Goal: Task Accomplishment & Management: Complete application form

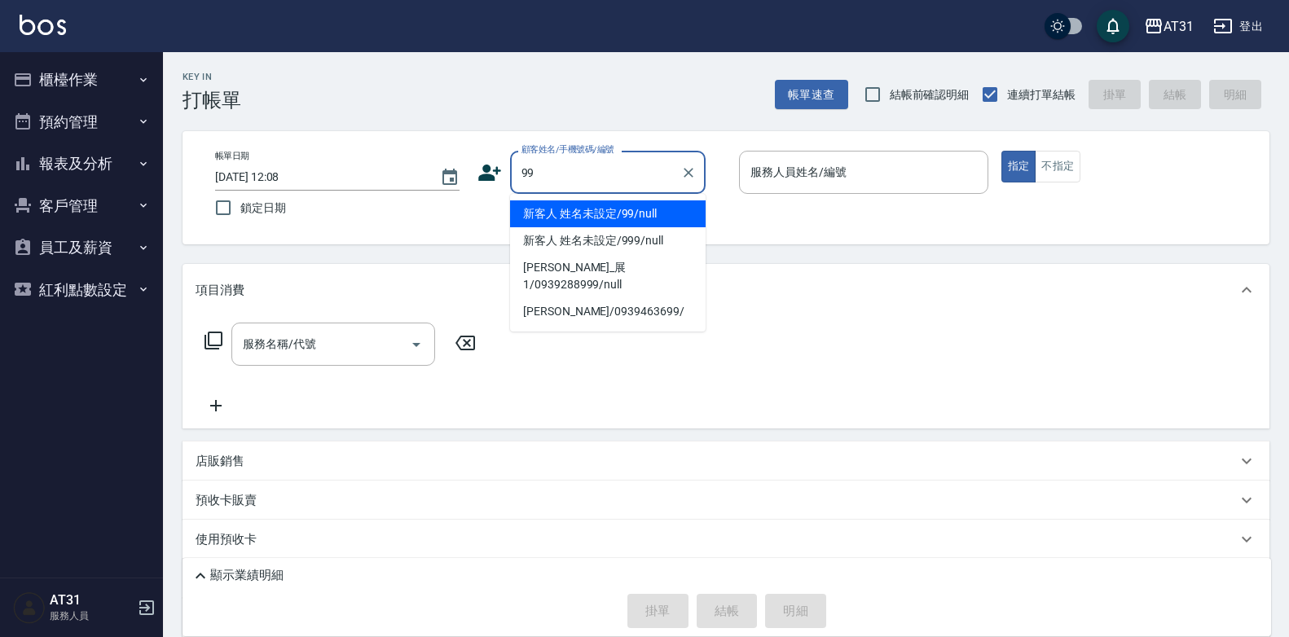
type input "新客人 姓名未設定/99/null"
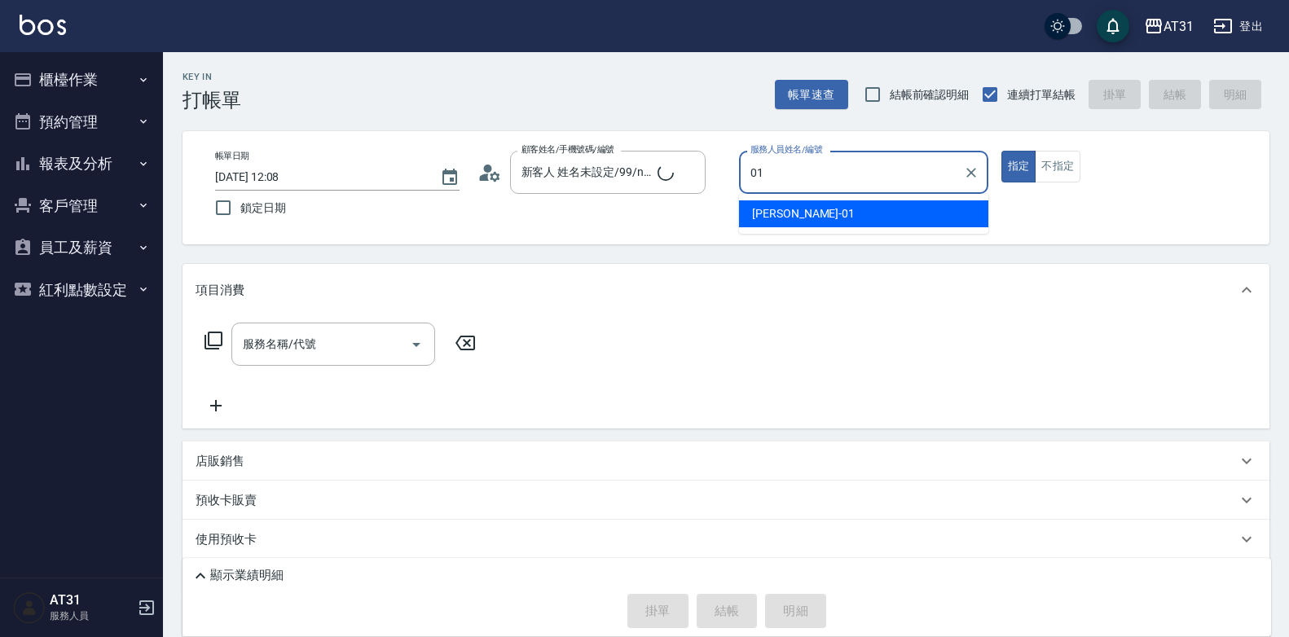
type input "[PERSON_NAME]-01"
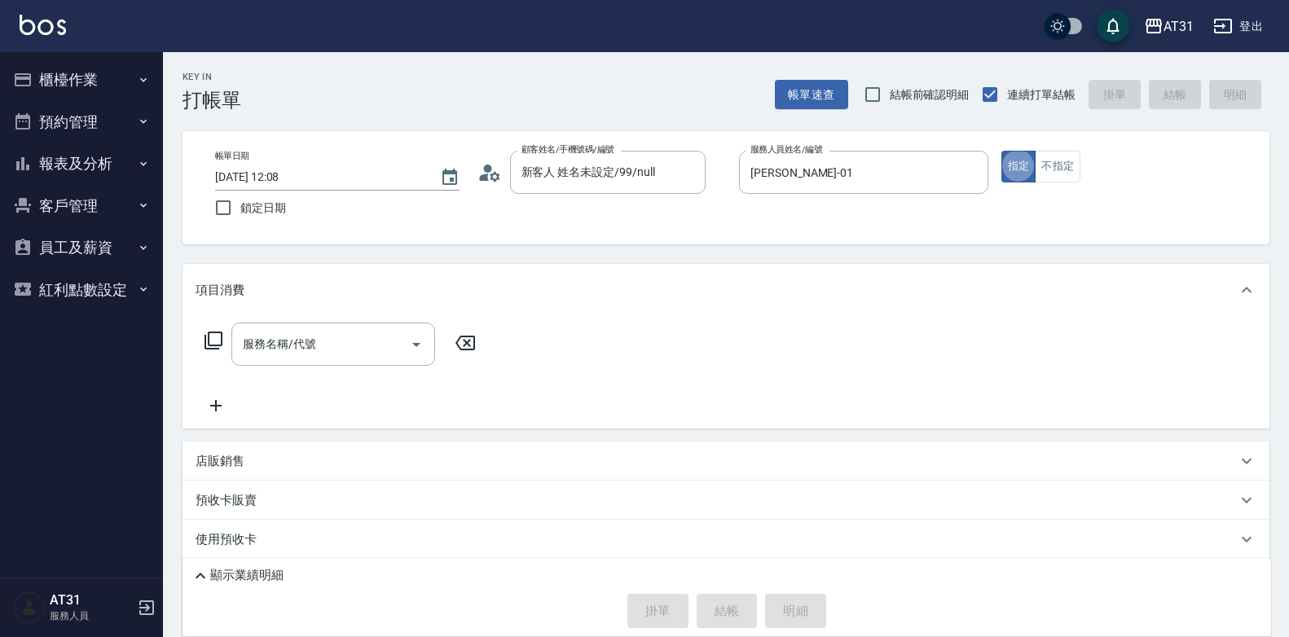
type button "true"
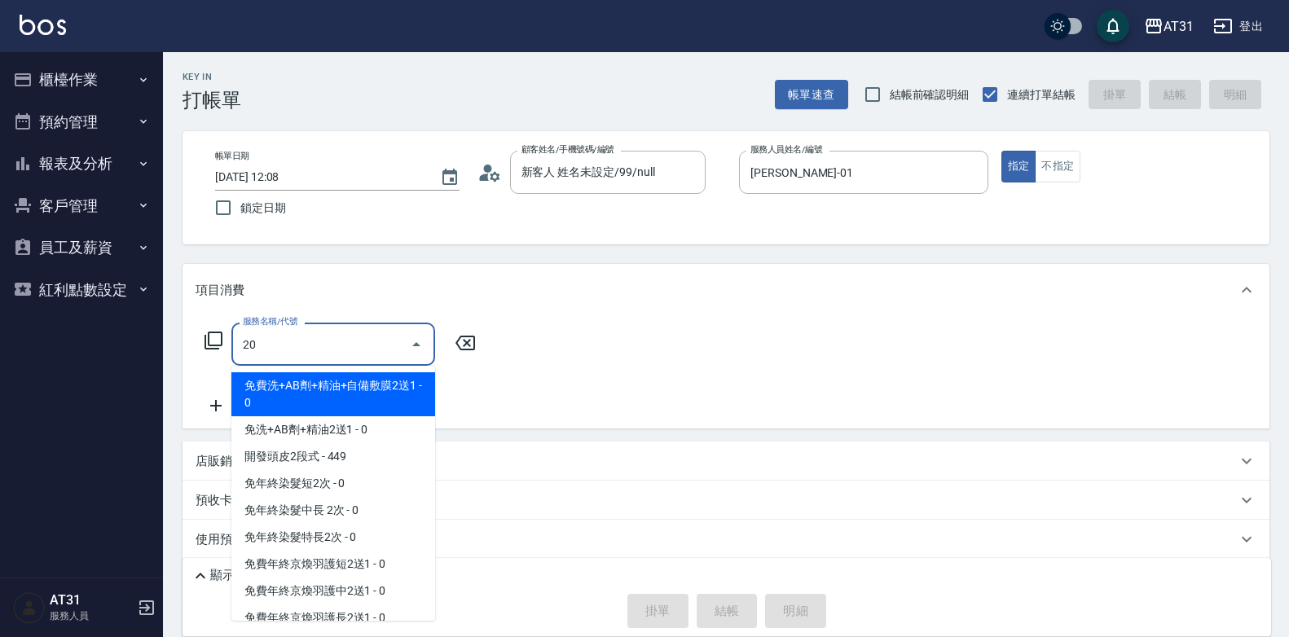
type input "201"
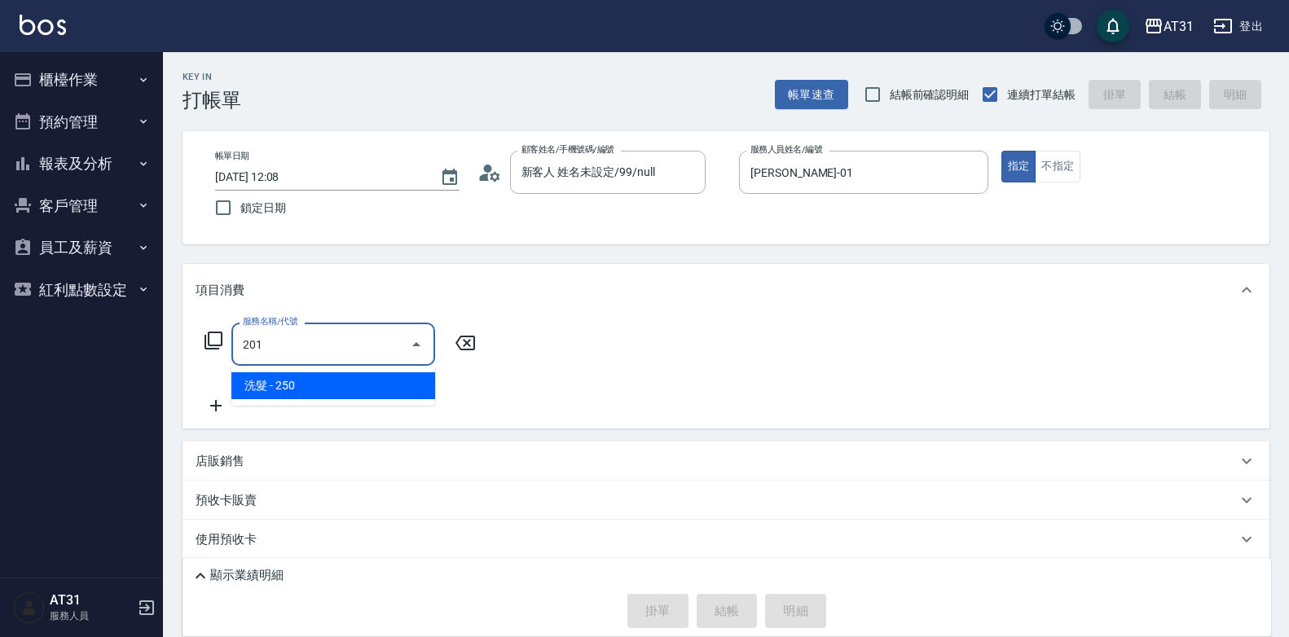
type input "20"
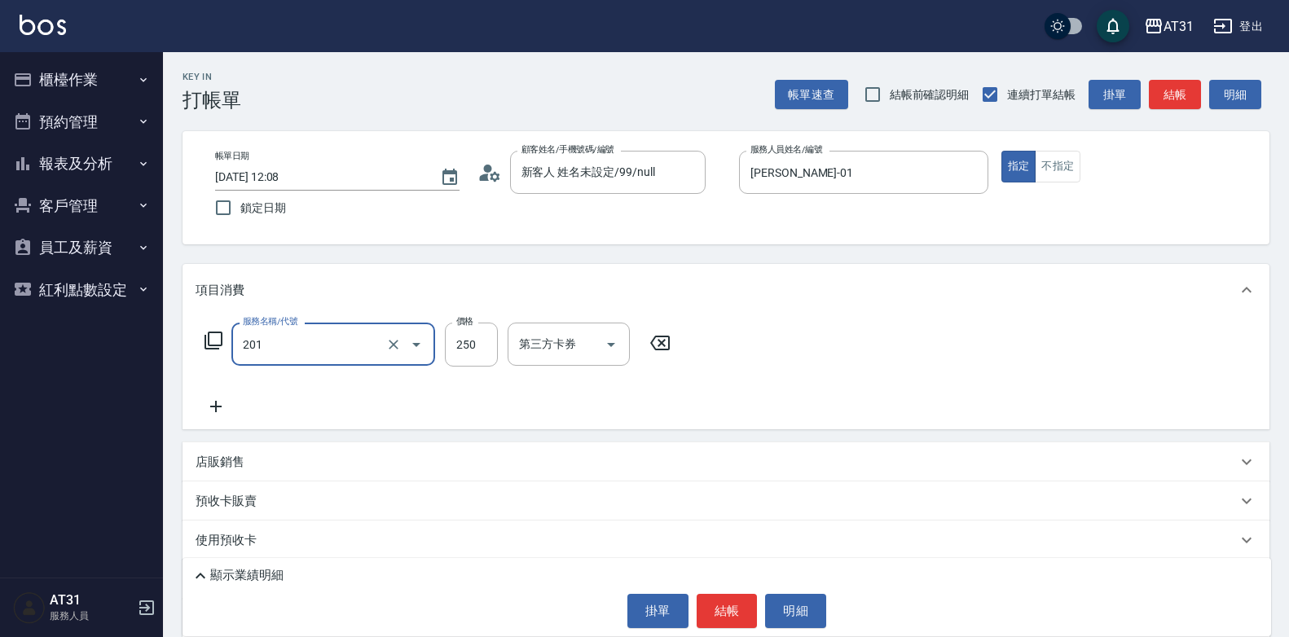
type input "洗髮(201)"
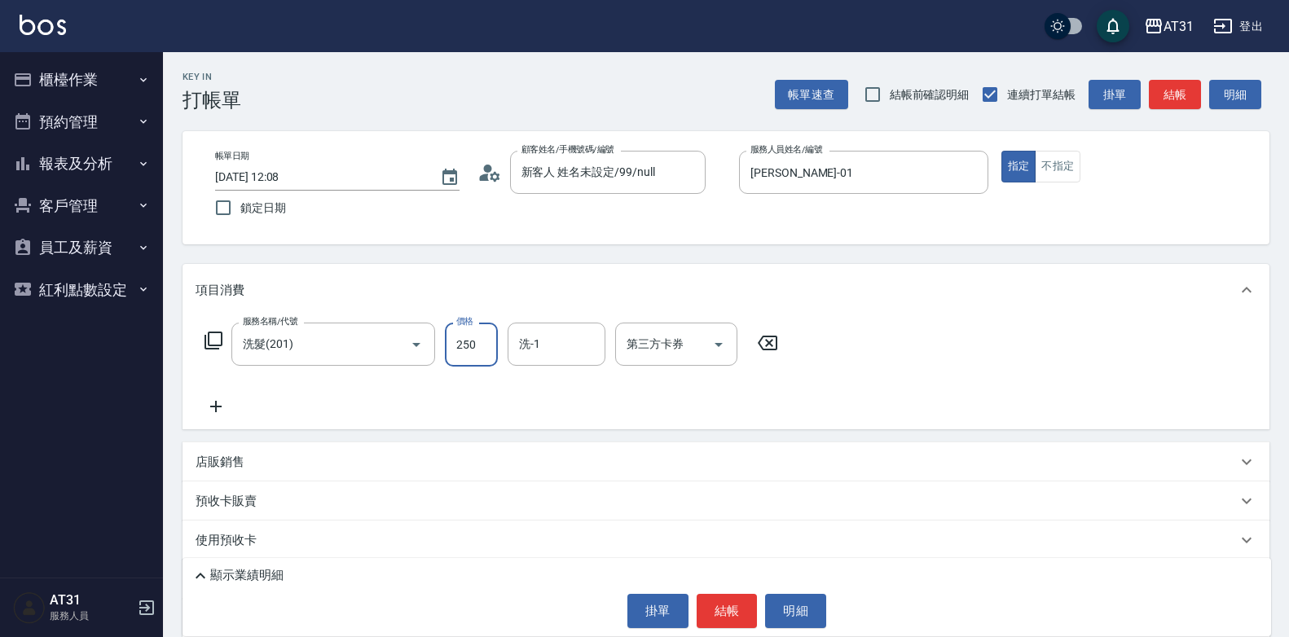
type input "0"
type input "30"
type input "300"
type input "鳳梨-41"
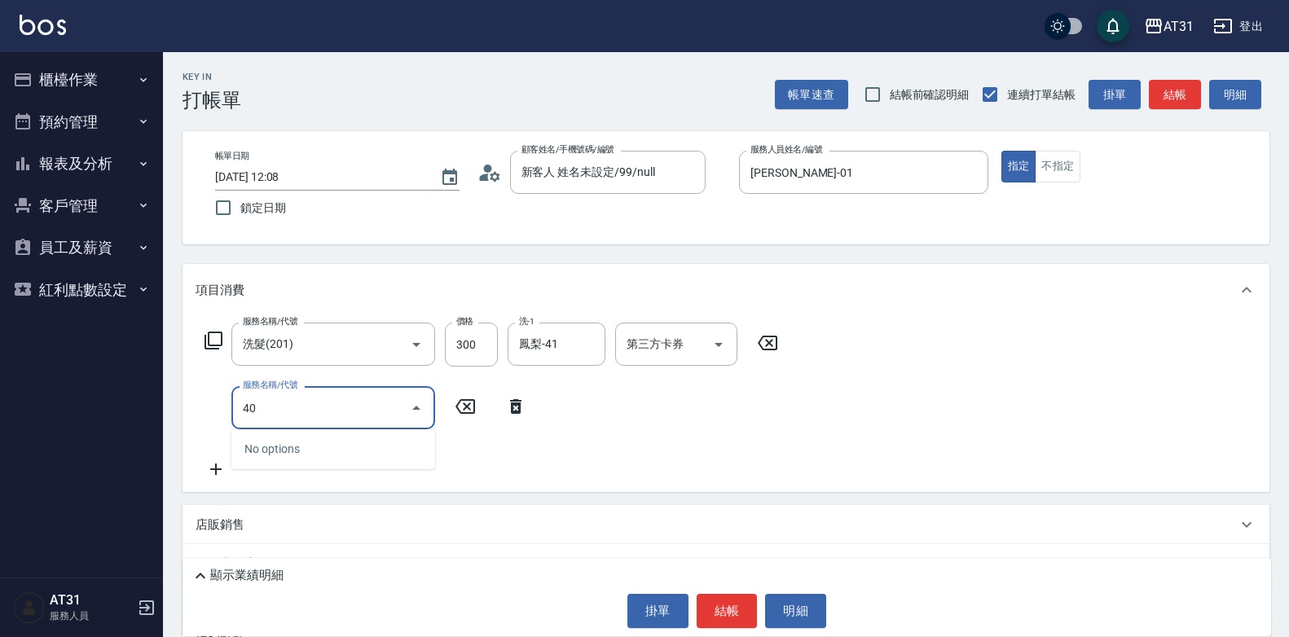
type input "401"
type input "50"
type input "剪髮(401)"
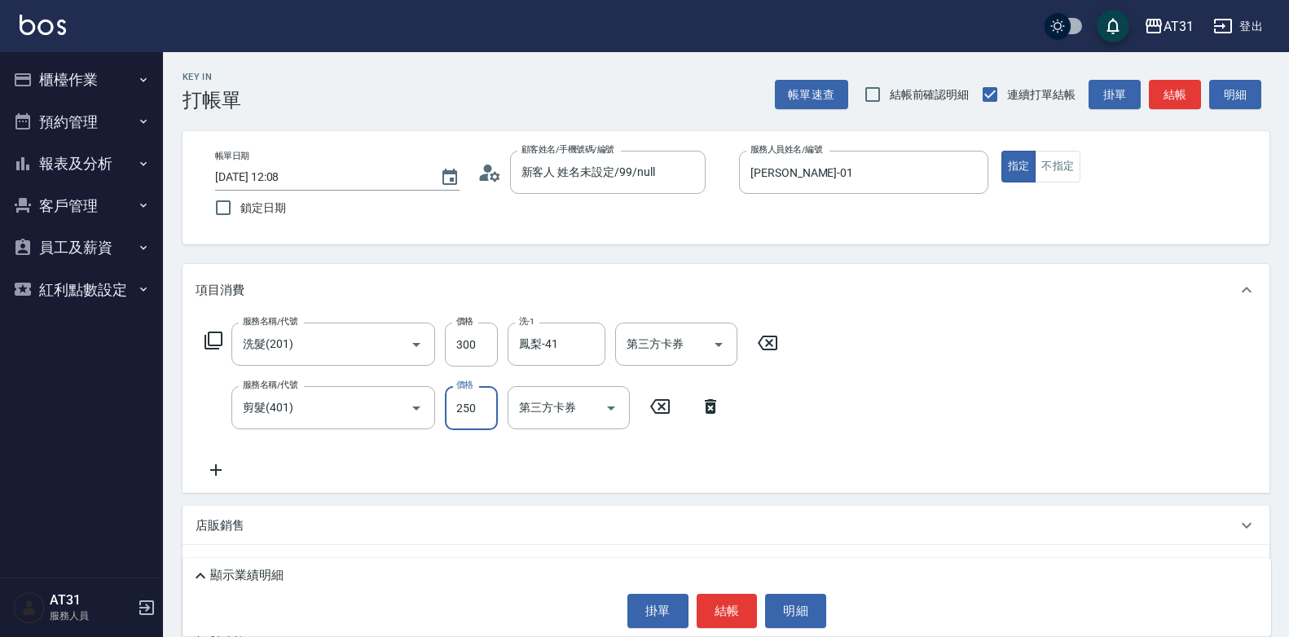
type input "30"
type input "300"
type input "60"
type input "300"
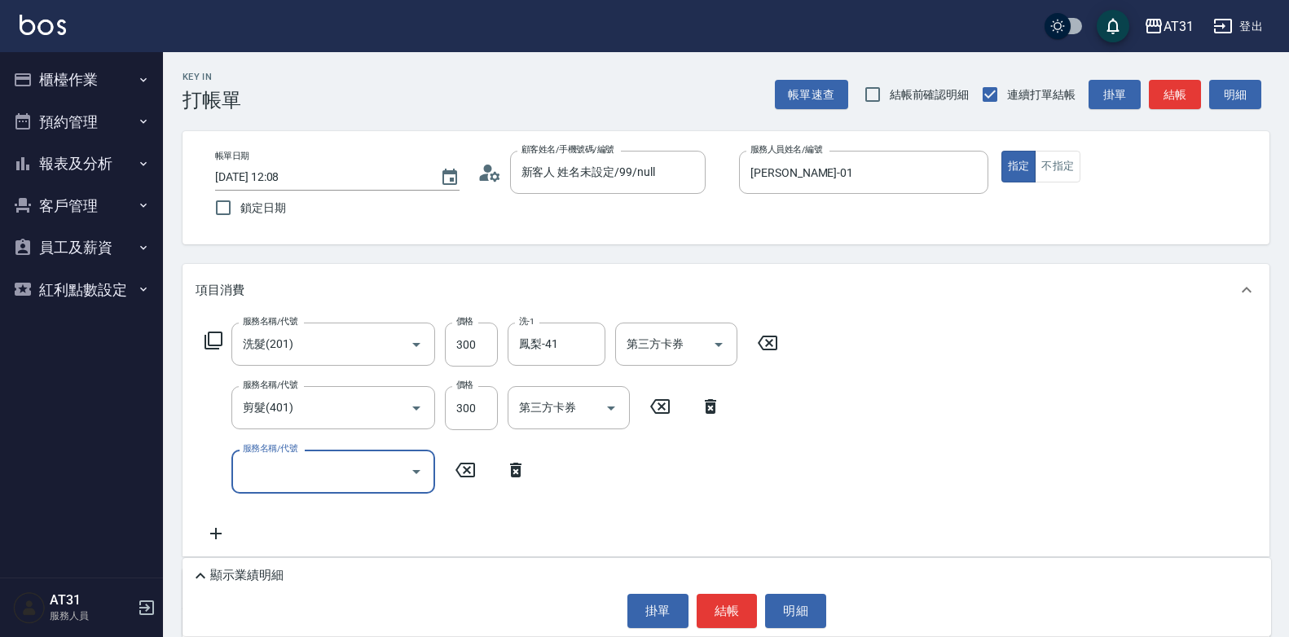
click at [916, 385] on div "服務名稱/代號 洗髮(201) 服務名稱/代號 價格 300 價格 洗-1 鳳梨-41 洗-1 第三方卡券 第三方卡券 服務名稱/代號 剪髮(401) 服務名…" at bounding box center [725, 436] width 1087 height 240
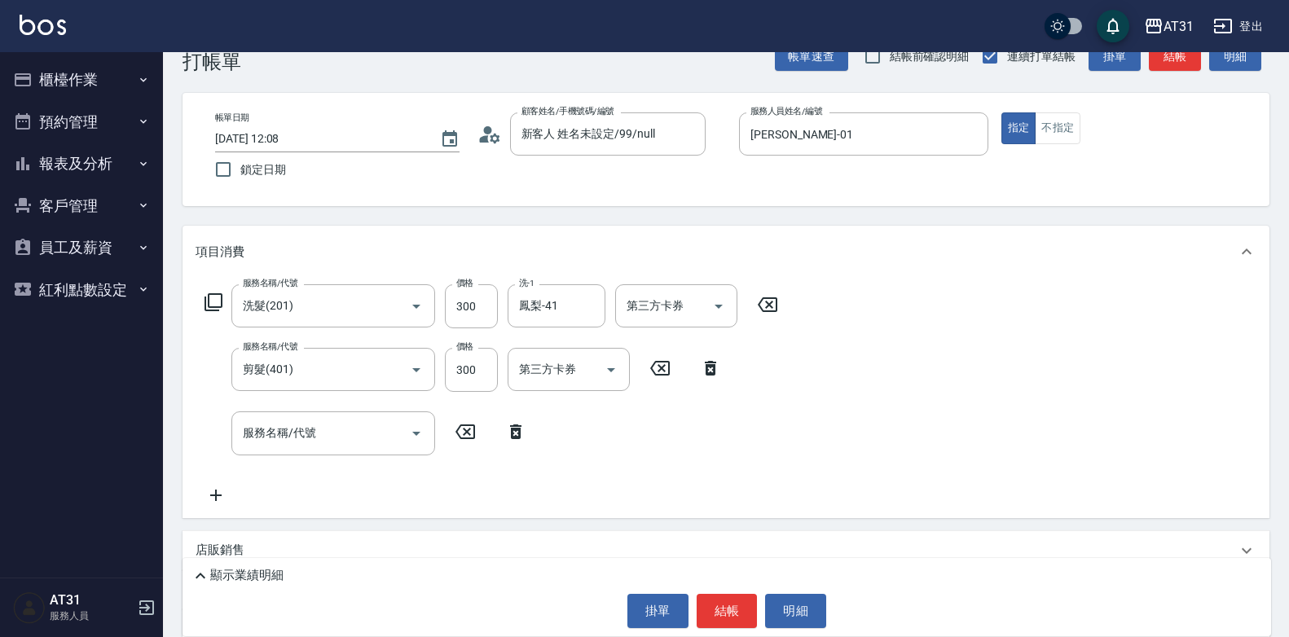
scroll to position [81, 0]
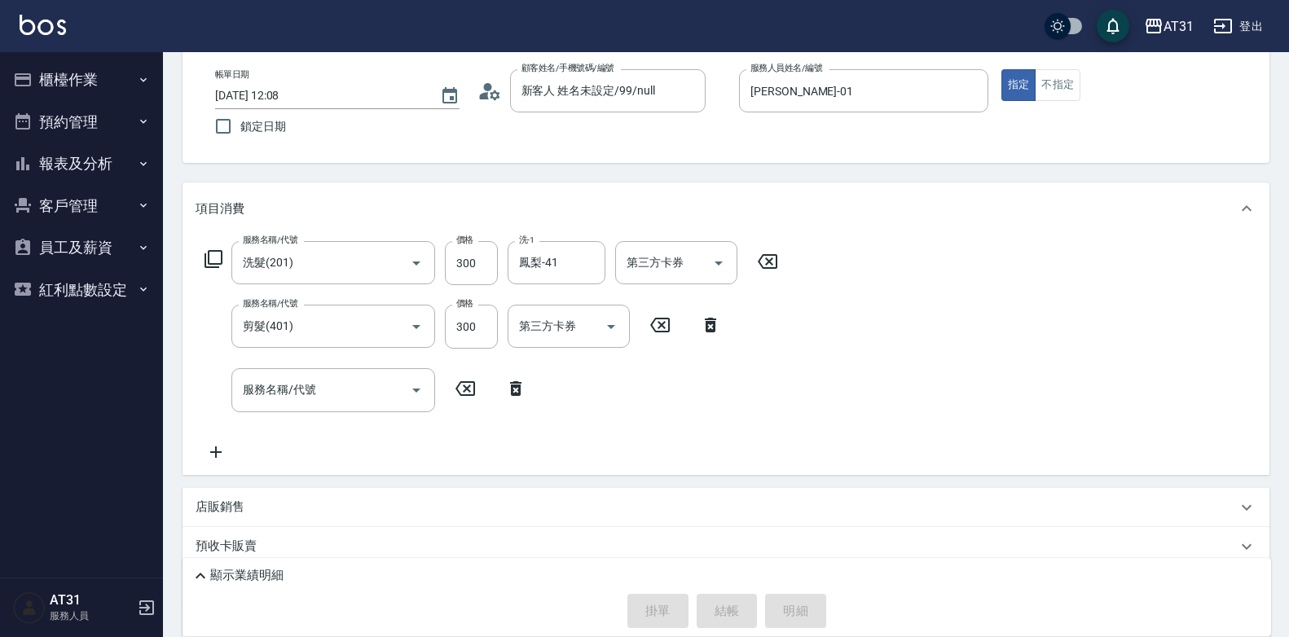
type input "[DATE] 18:58"
type input "0"
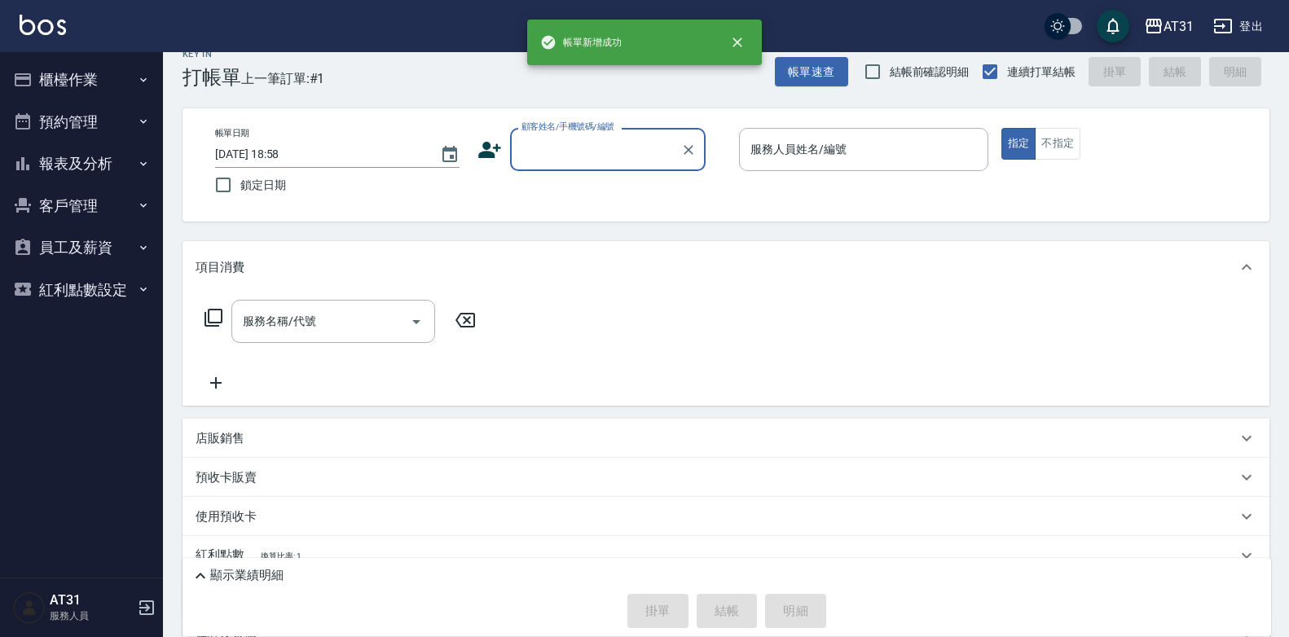
scroll to position [0, 0]
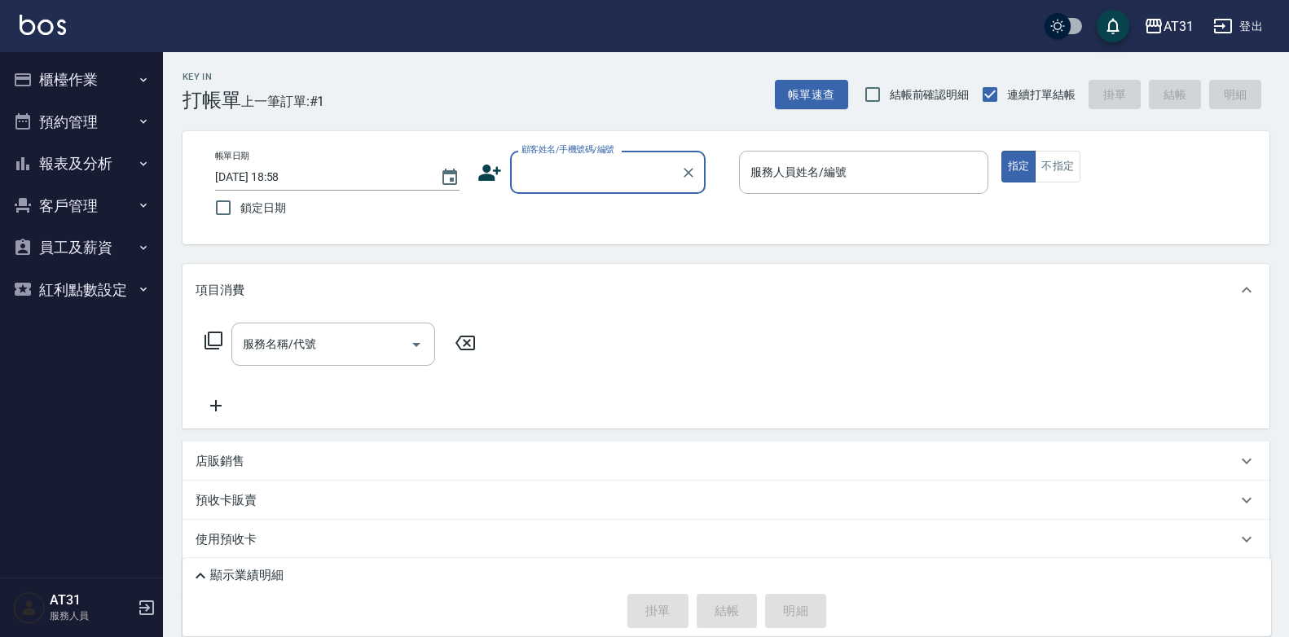
click at [51, 77] on button "櫃檯作業" at bounding box center [82, 80] width 150 height 42
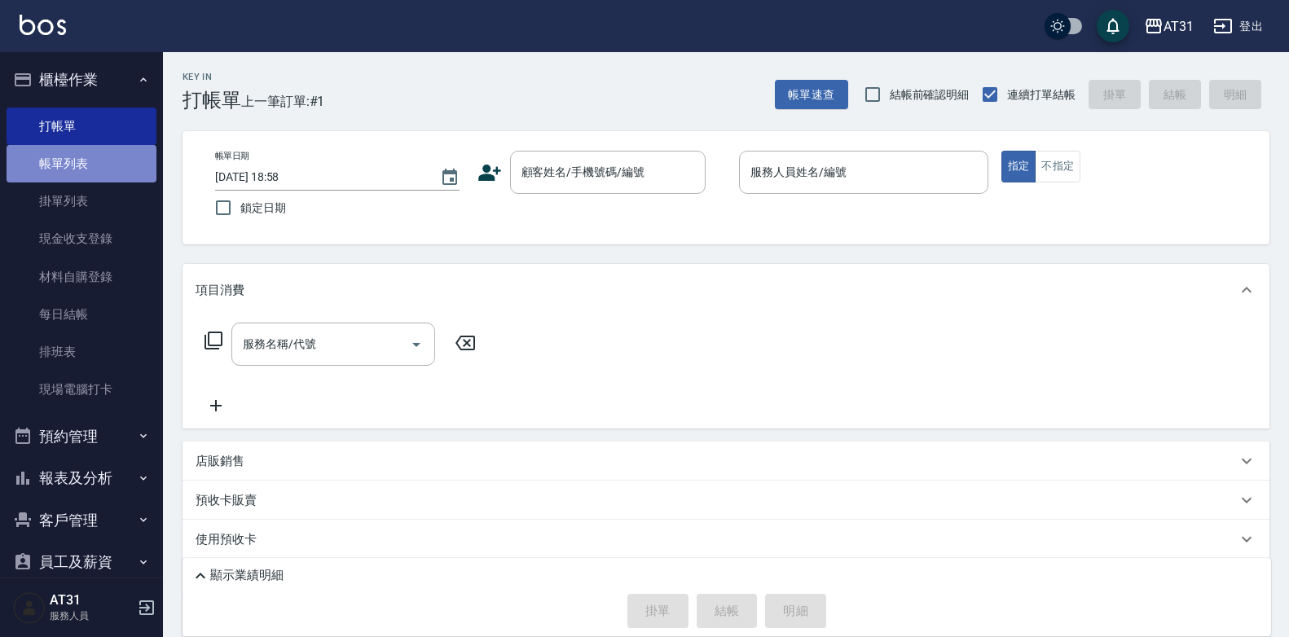
click at [98, 170] on link "帳單列表" at bounding box center [82, 163] width 150 height 37
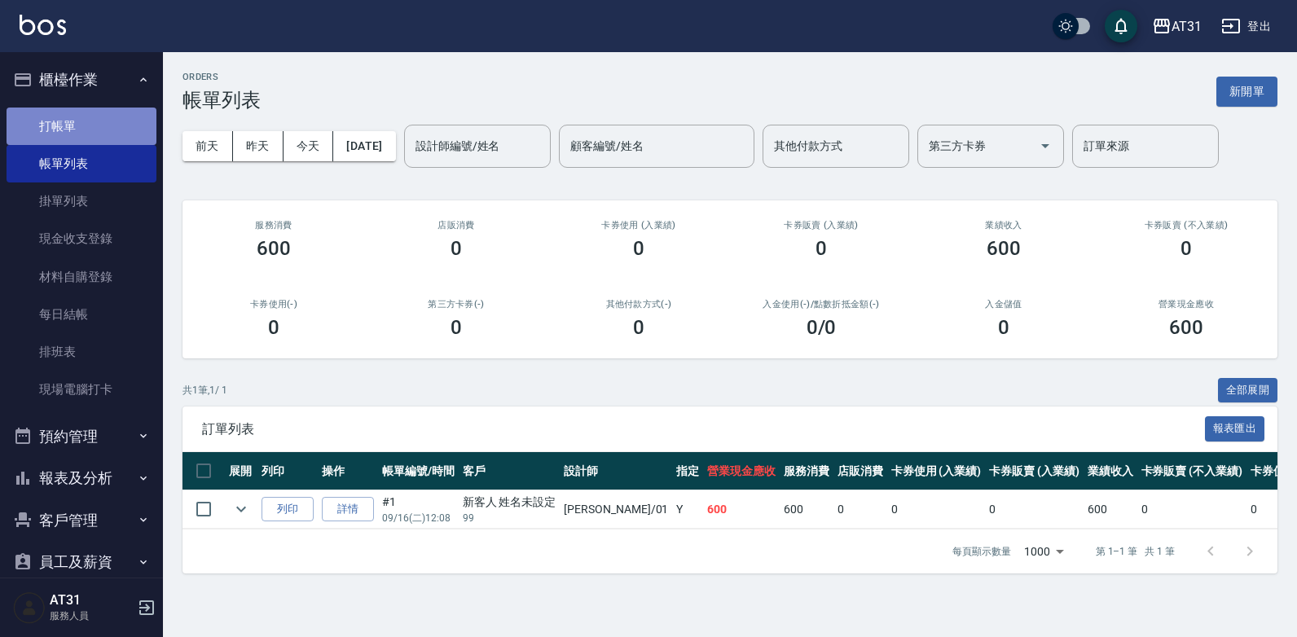
click at [85, 116] on link "打帳單" at bounding box center [82, 126] width 150 height 37
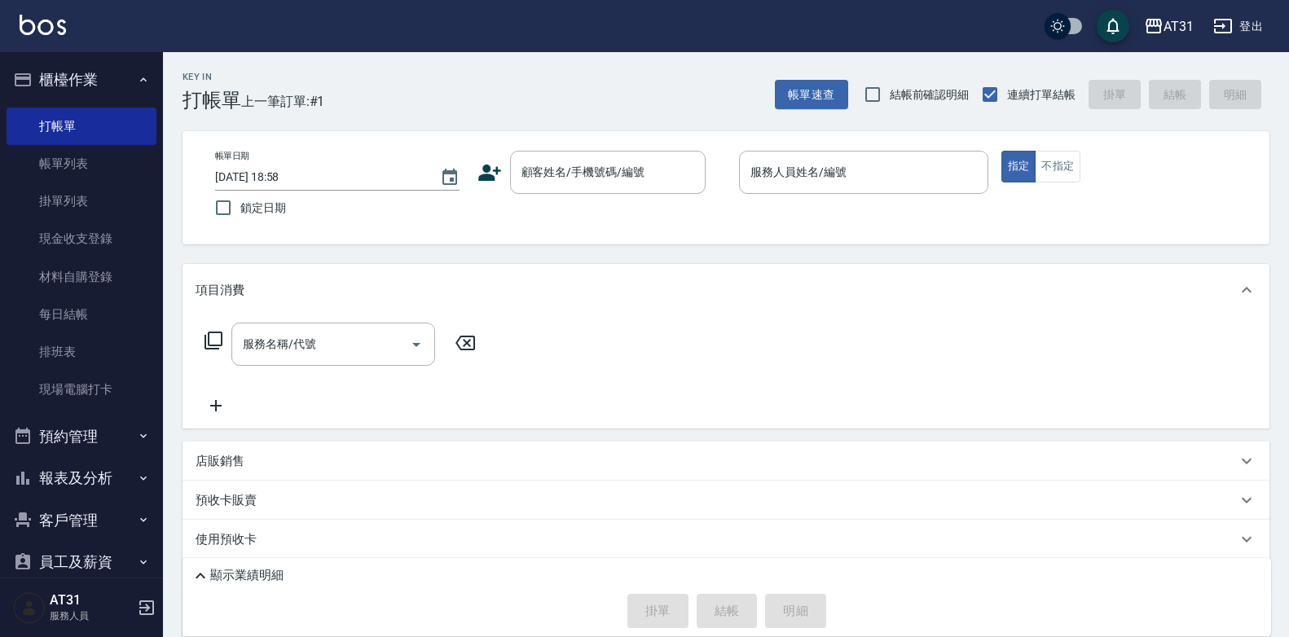
click at [228, 566] on div "顯示業績明細" at bounding box center [731, 576] width 1080 height 20
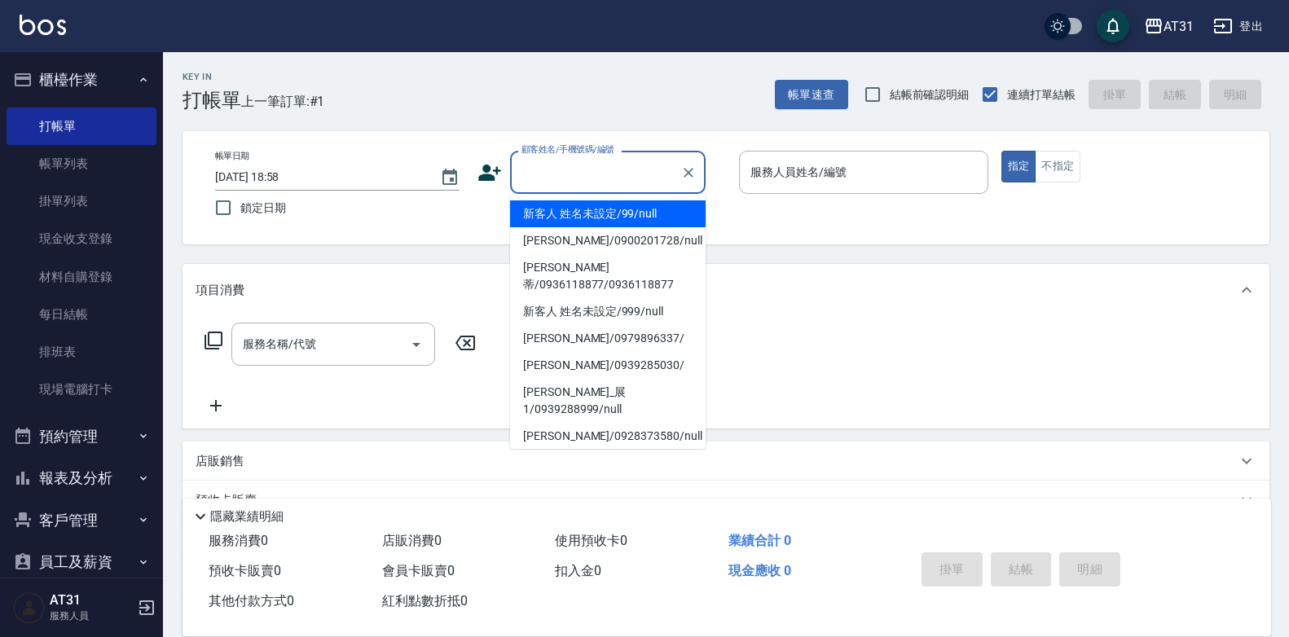
click at [608, 160] on input "顧客姓名/手機號碼/編號" at bounding box center [595, 172] width 156 height 29
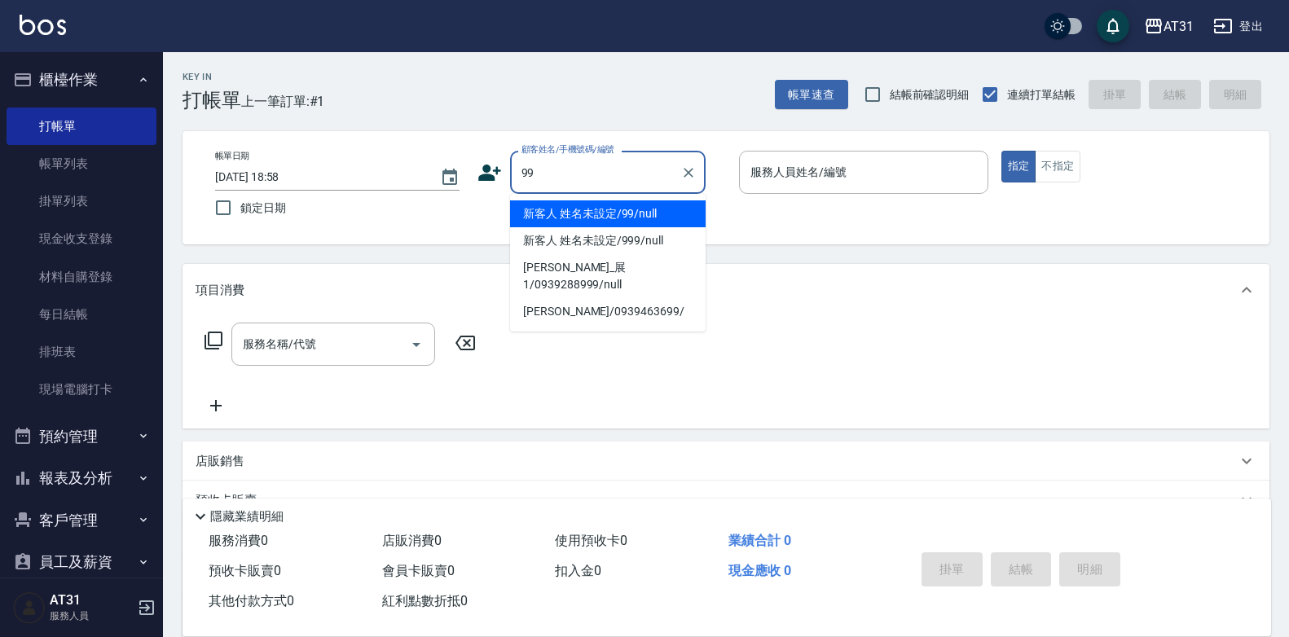
type input "新客人 姓名未設定/99/null"
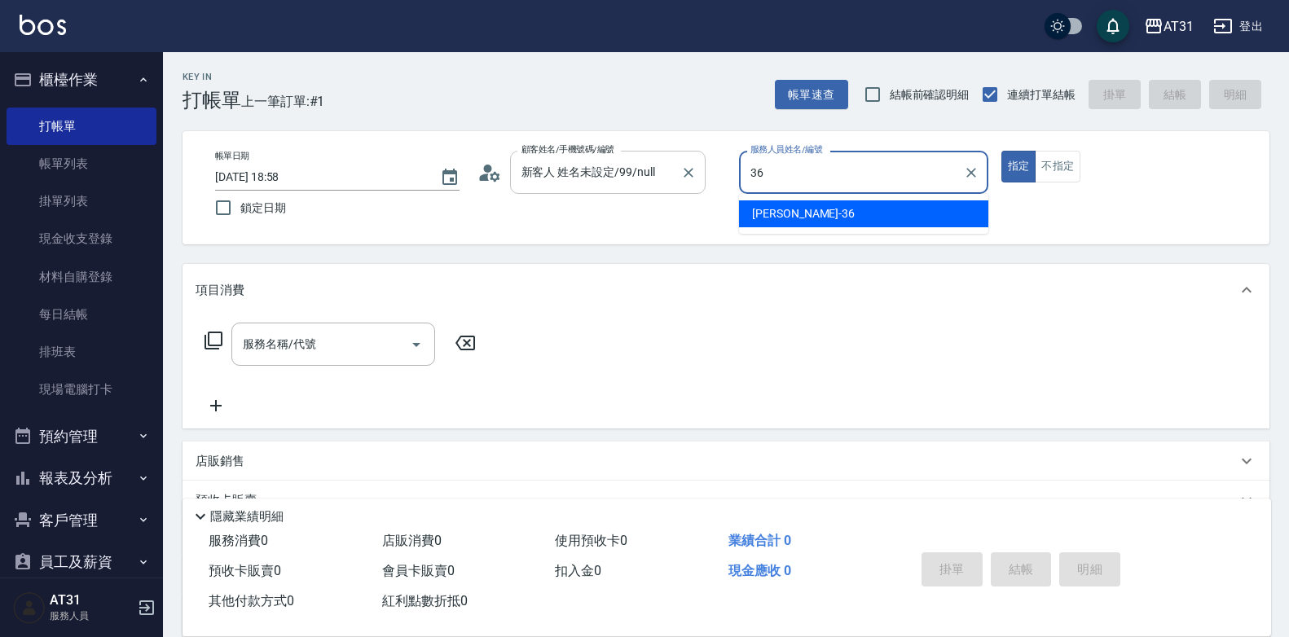
type input "[PERSON_NAME]-36"
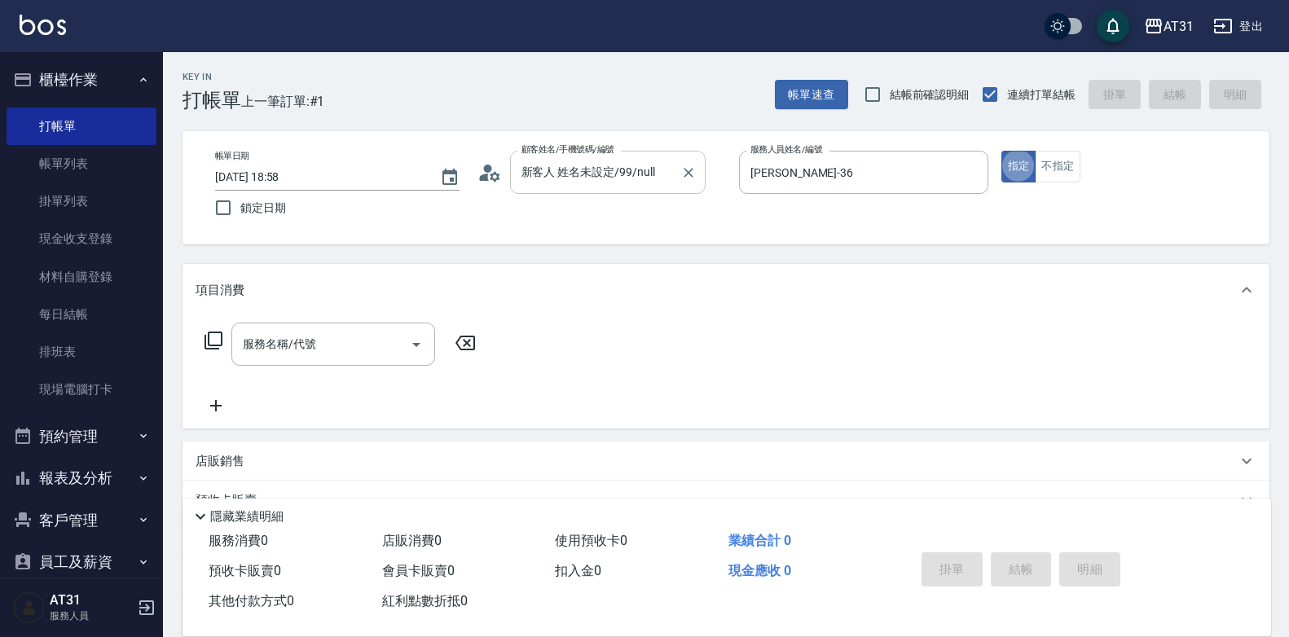
type button "true"
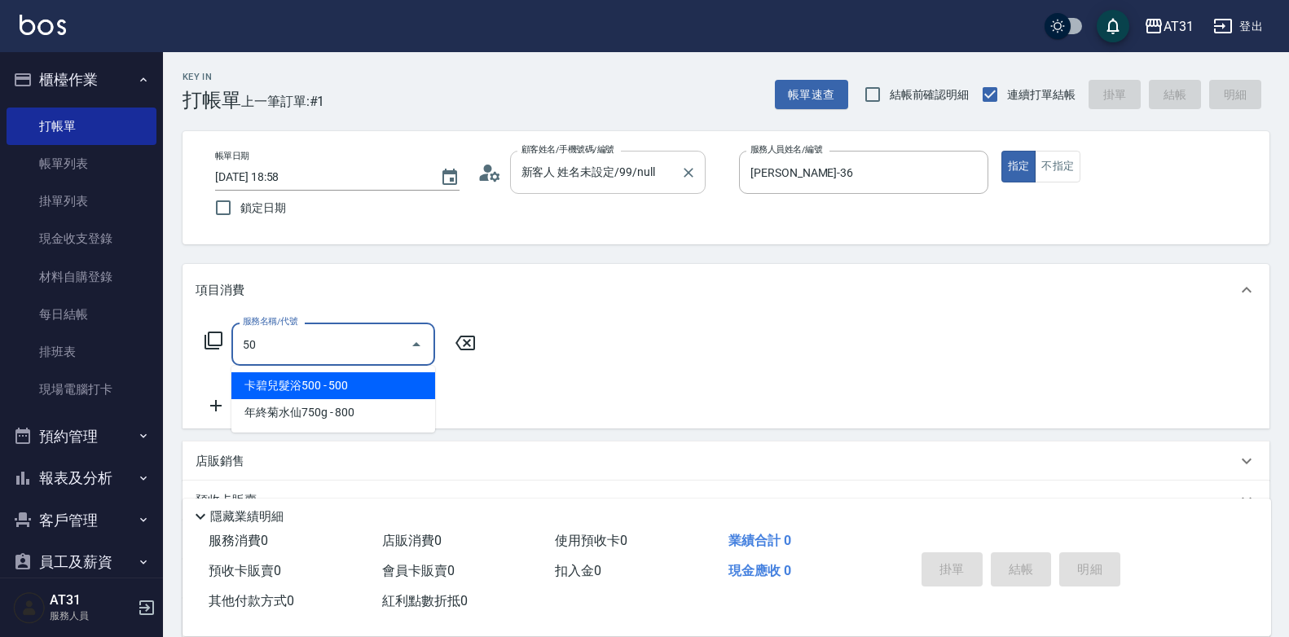
type input "501"
type input "160"
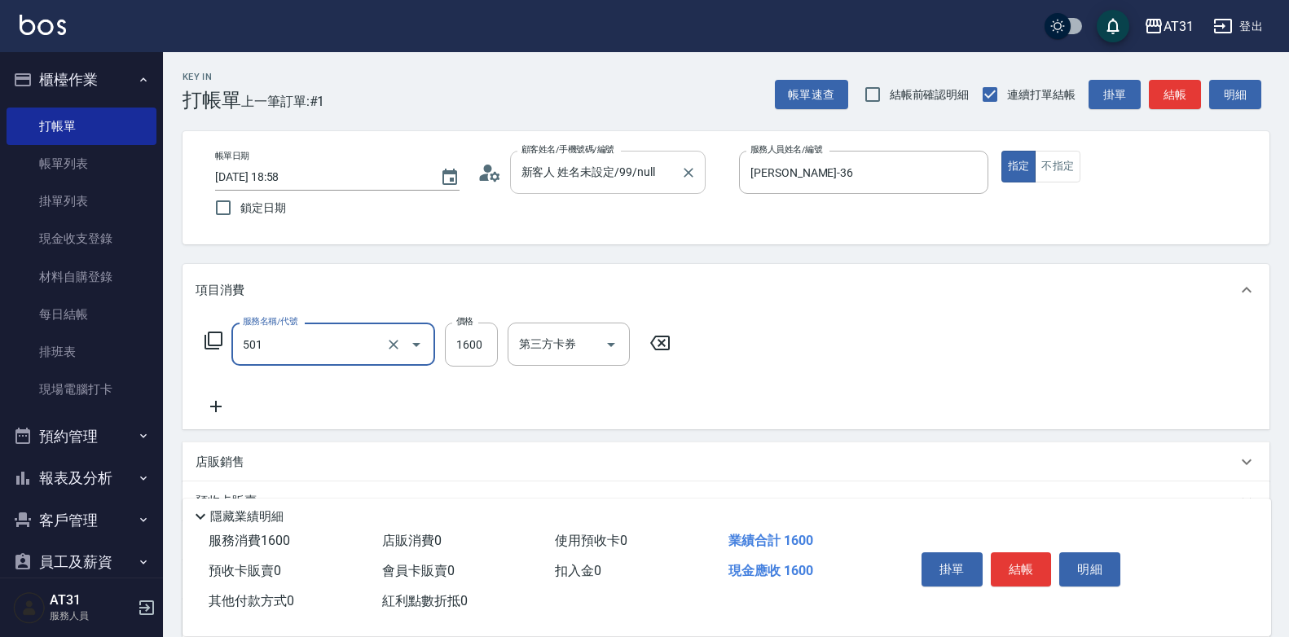
type input "染髮(501)"
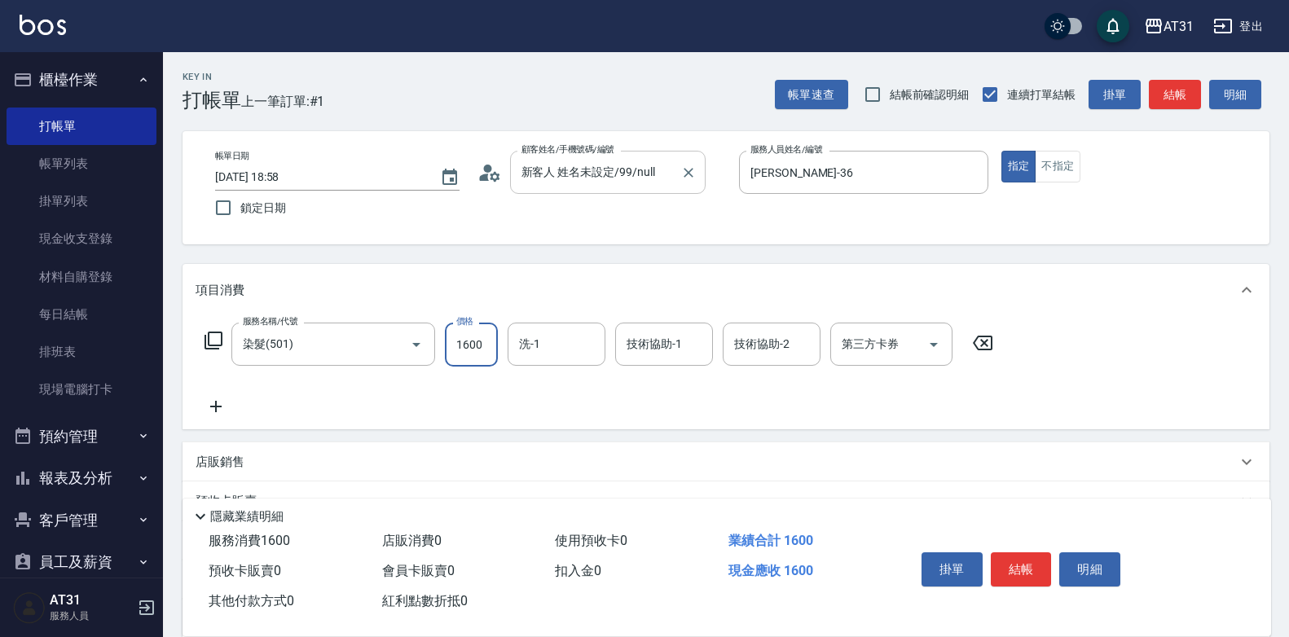
type input "0"
type input "10"
type input "109"
type input "100"
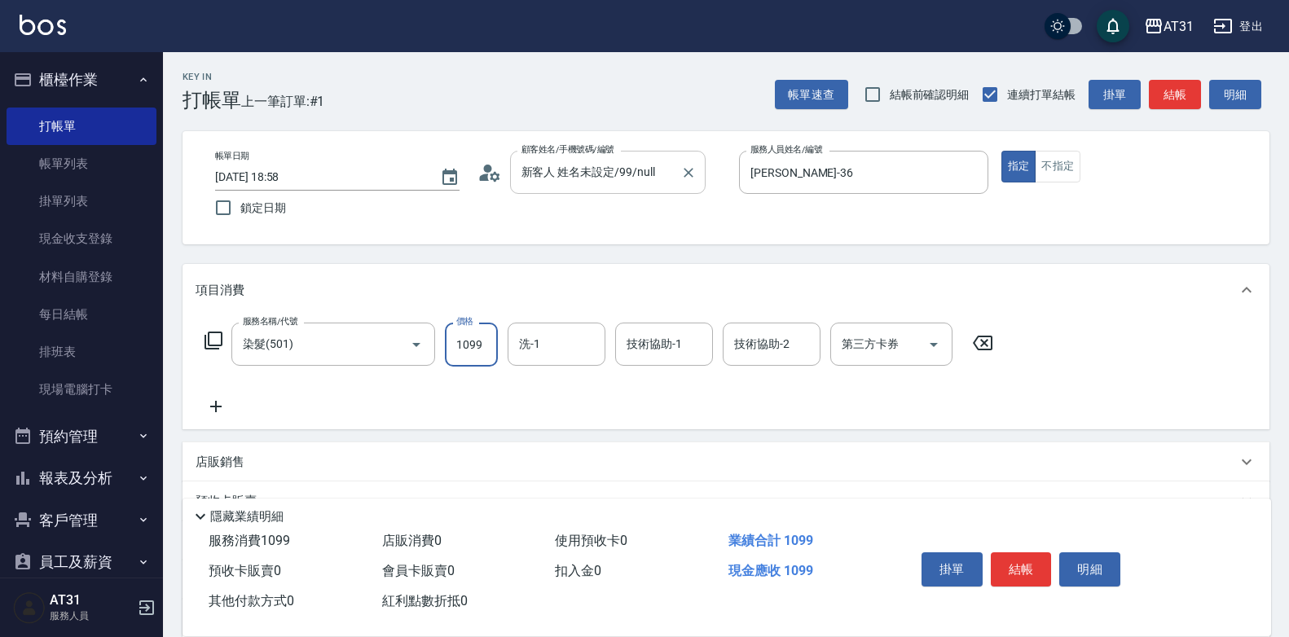
type input "1099"
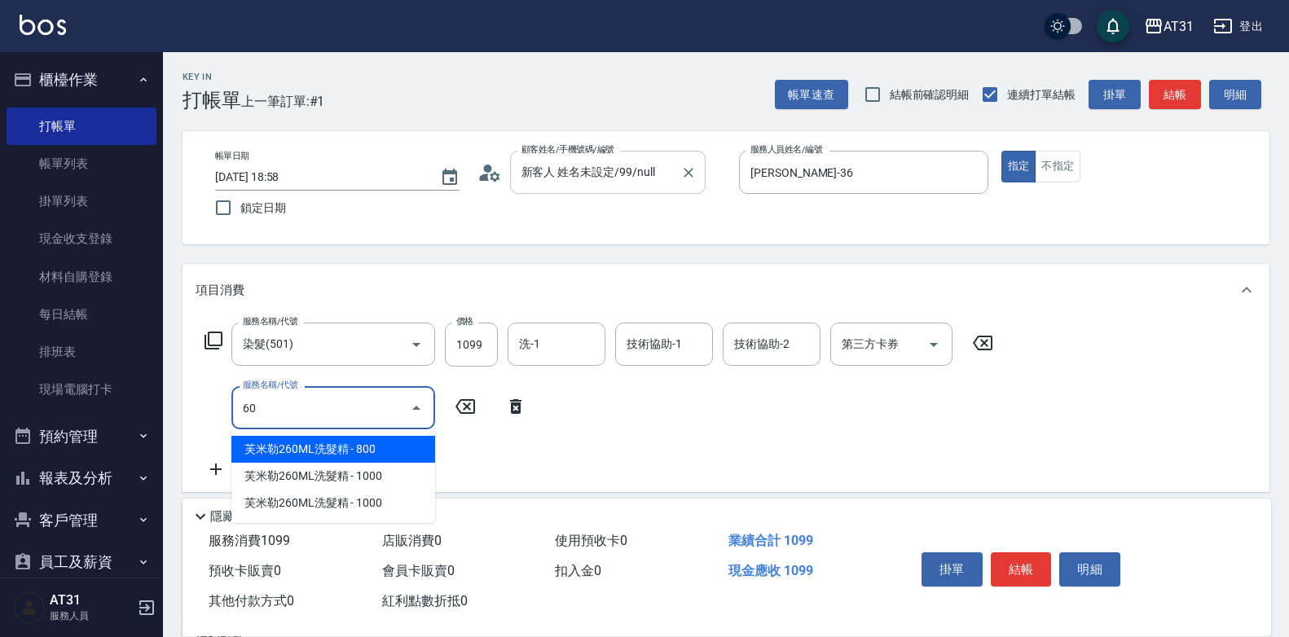
type input "601"
type input "130"
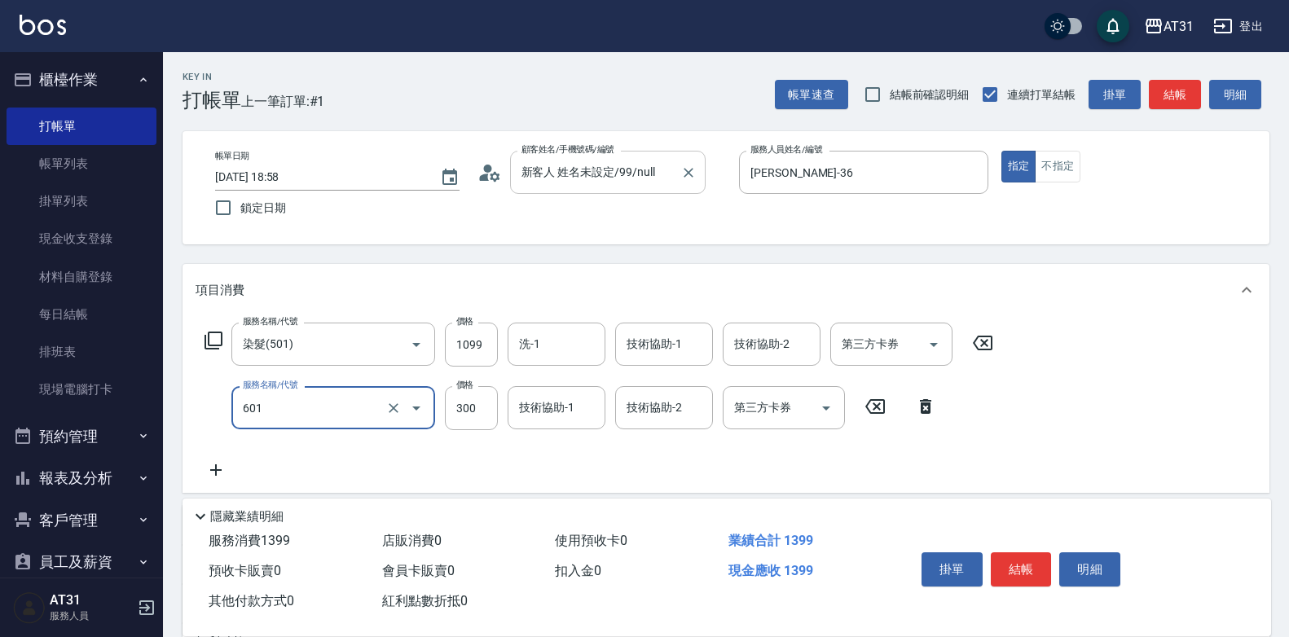
type input "自備護髮(601)"
type input "110"
type input "100"
type input "200"
type input "1000"
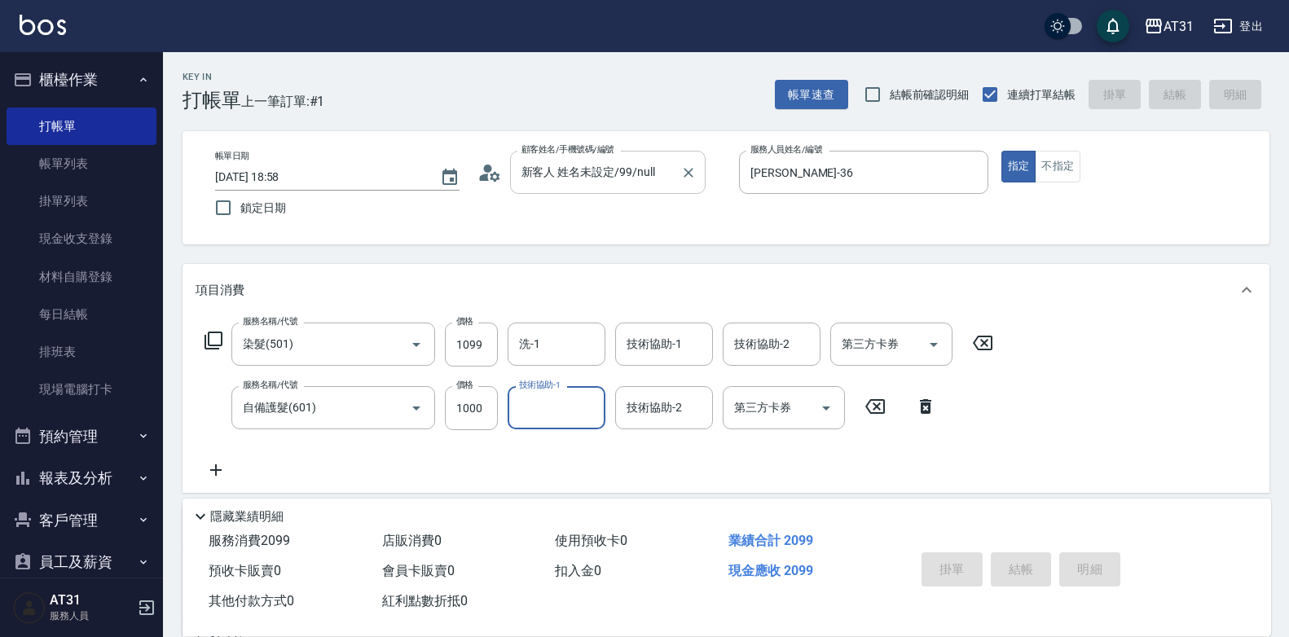
type input "[DATE] 18:59"
type input "0"
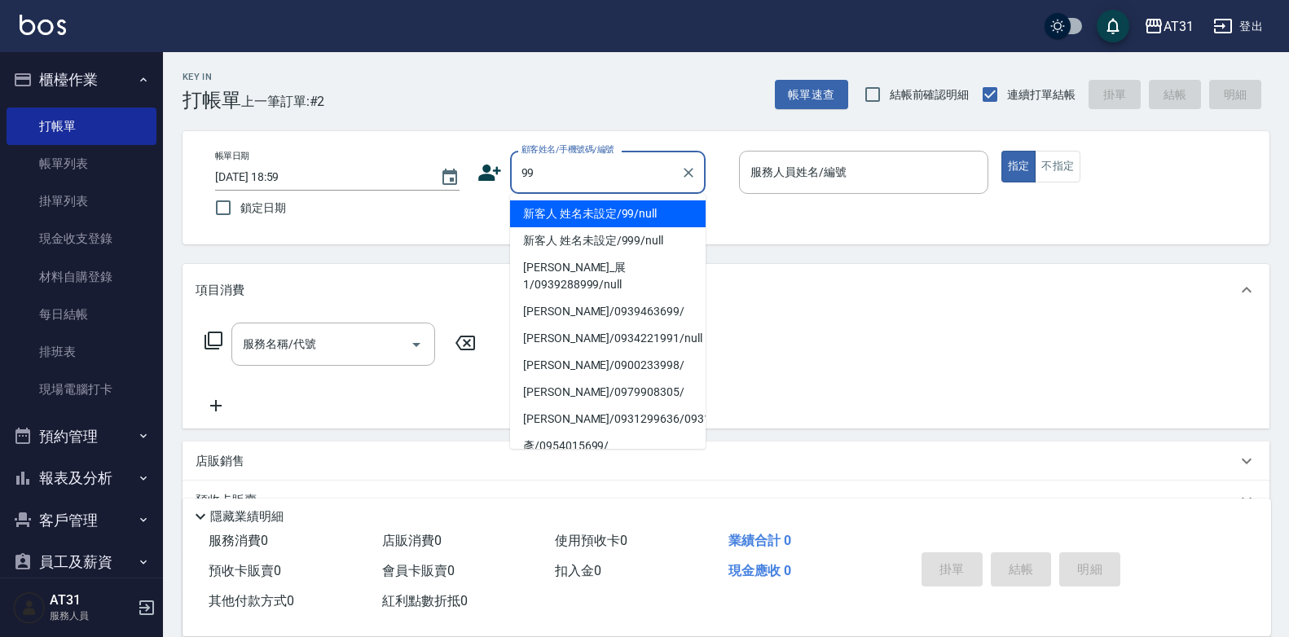
type input "新客人 姓名未設定/99/null"
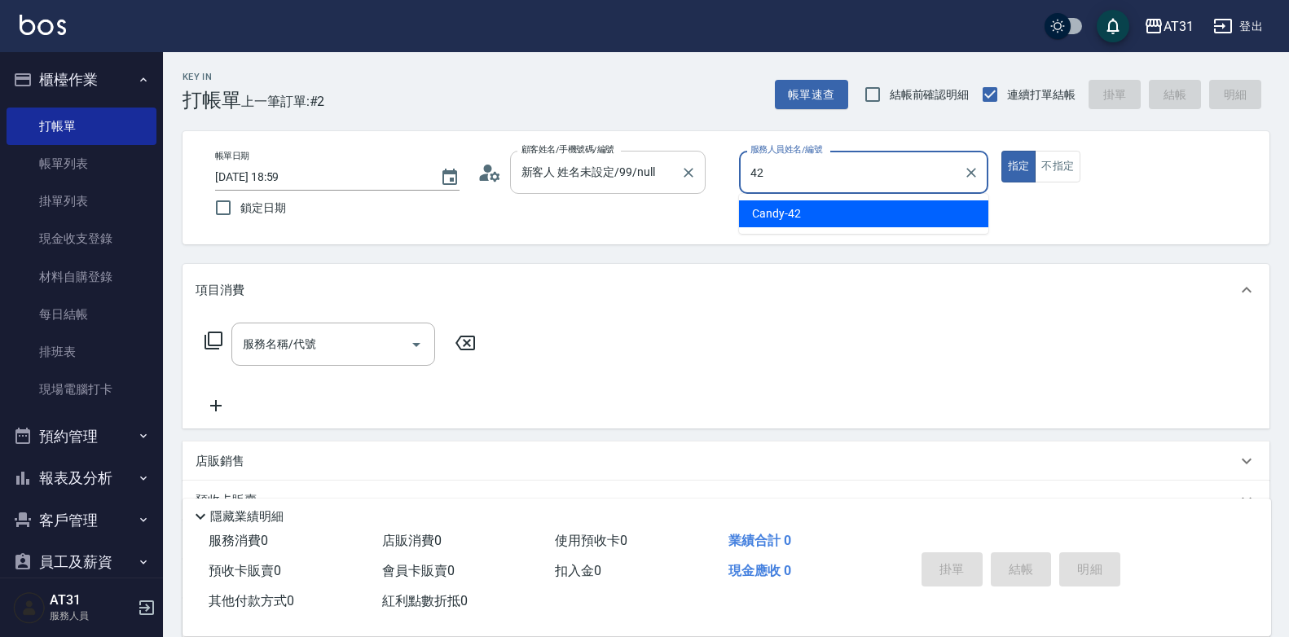
type input "Candy-42"
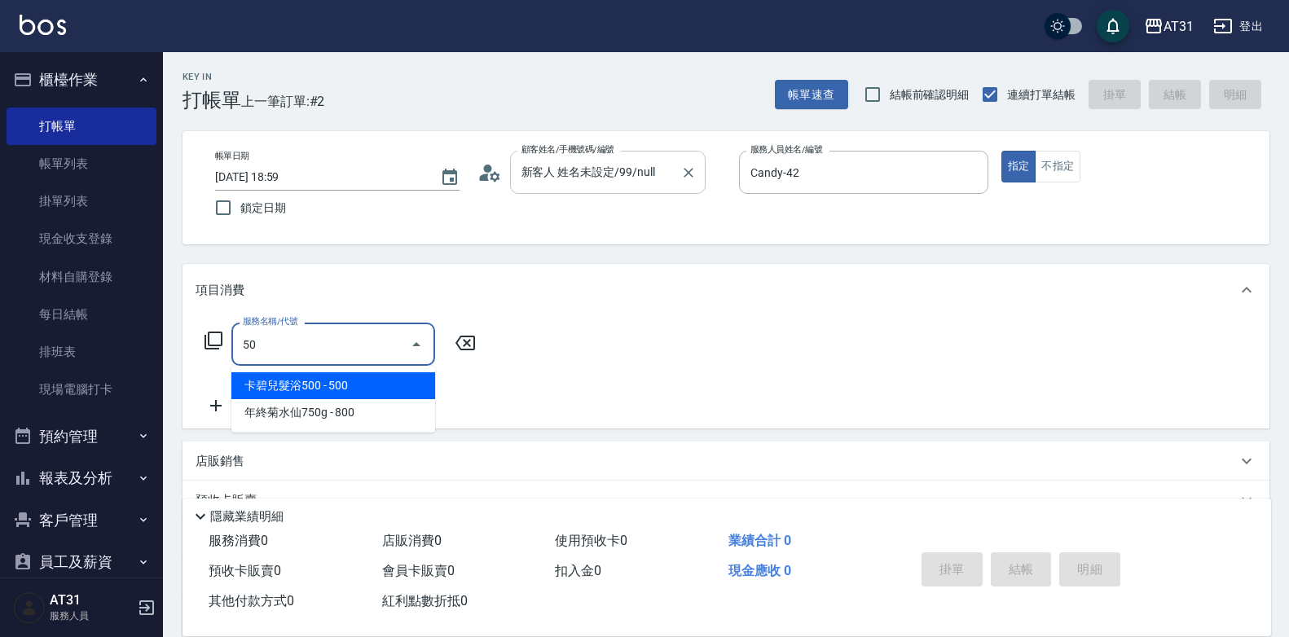
type input "501"
type input "160"
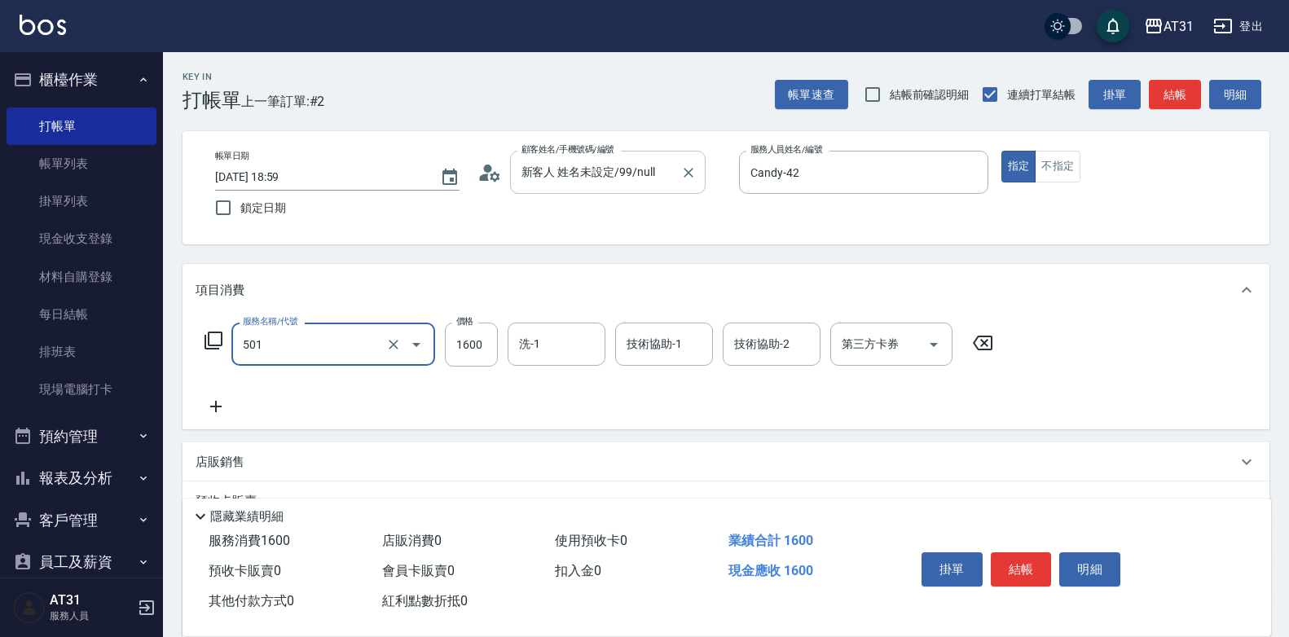
type input "染髮(501)"
type input "0"
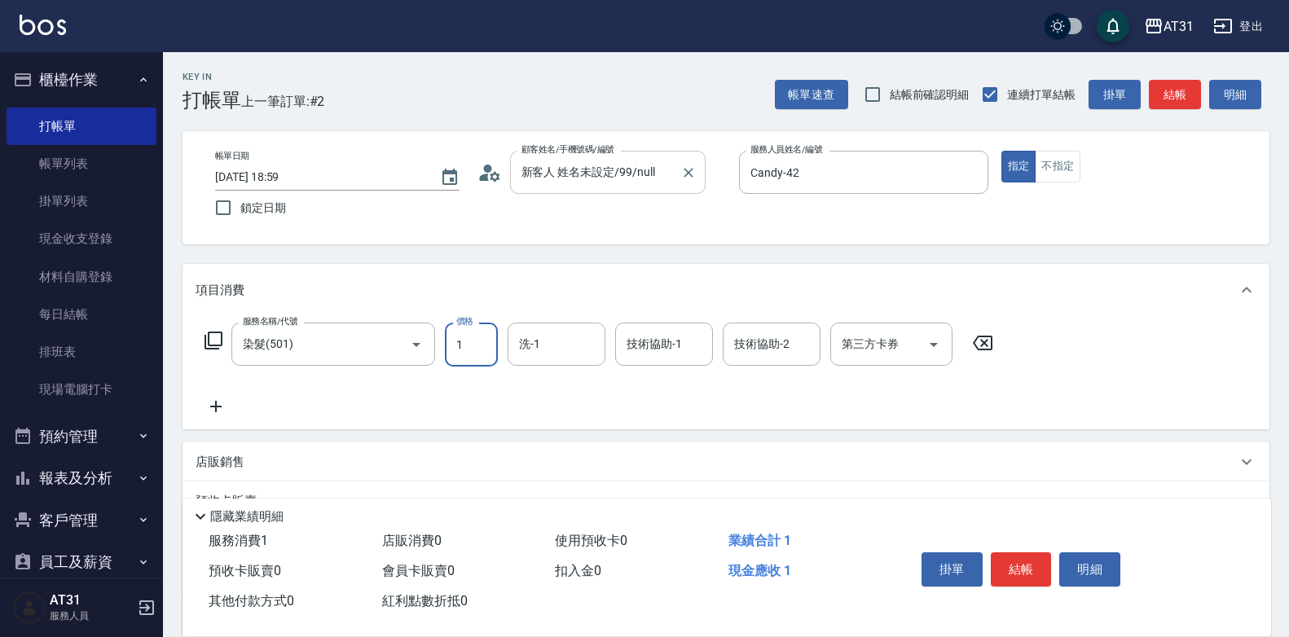
type input "12"
type input "10"
type input "120"
type input "1200"
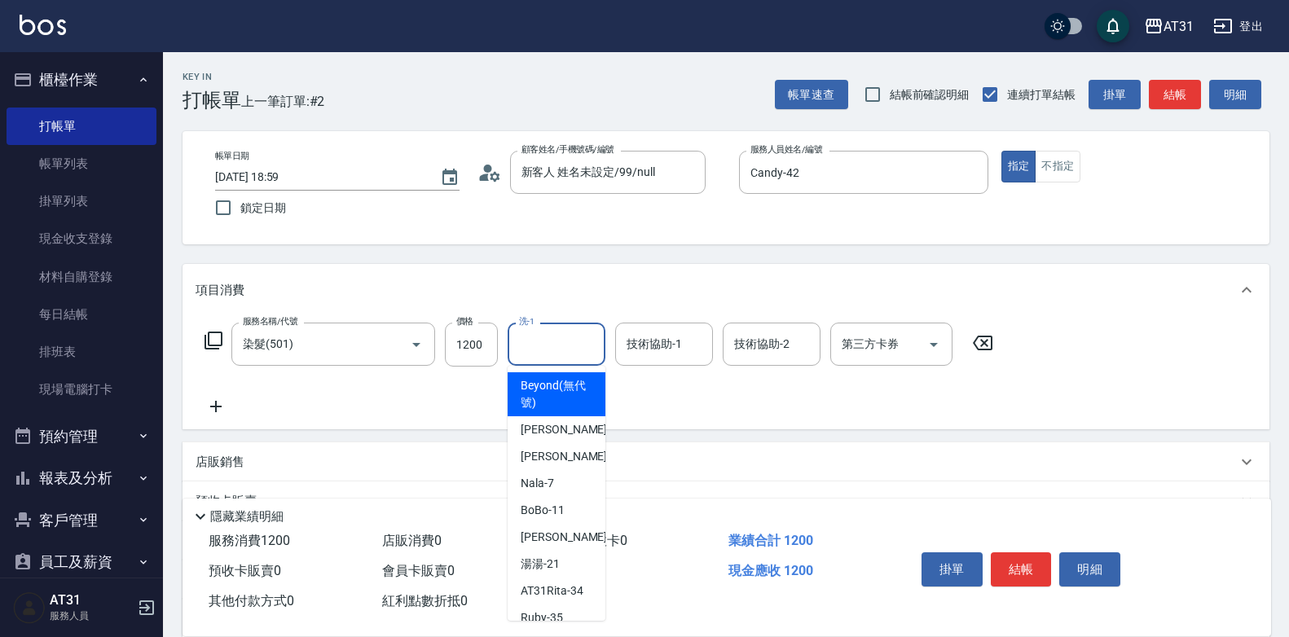
click at [548, 352] on input "洗-1" at bounding box center [556, 344] width 83 height 29
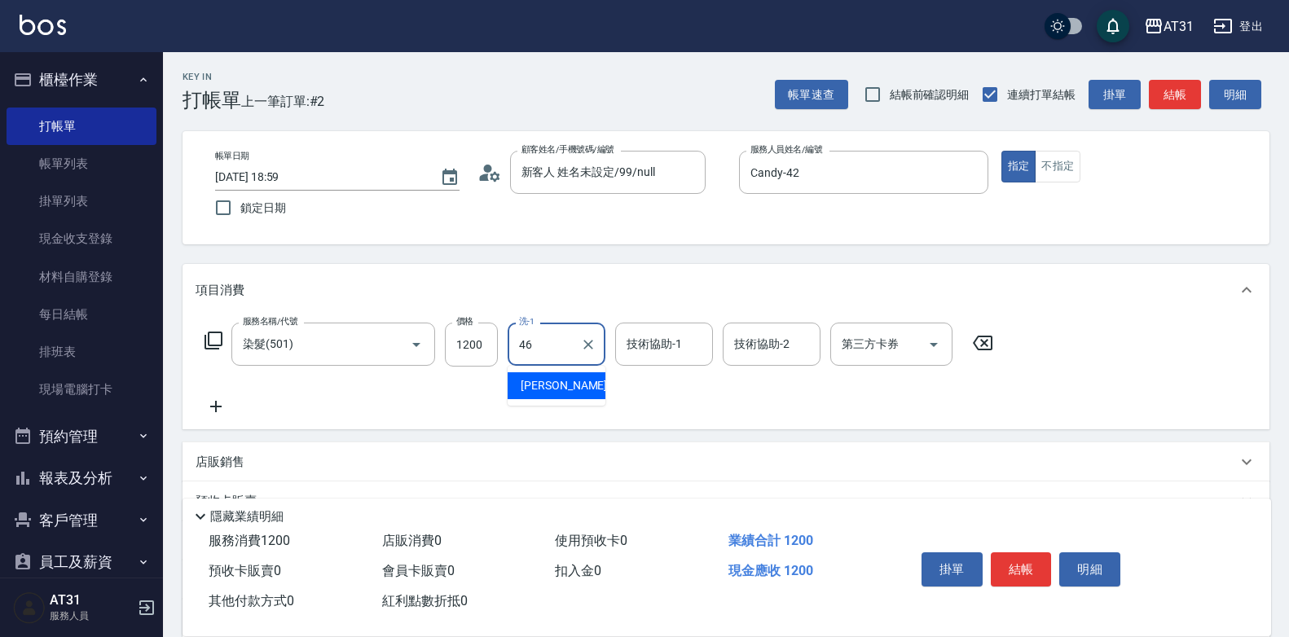
type input "[PERSON_NAME]-46"
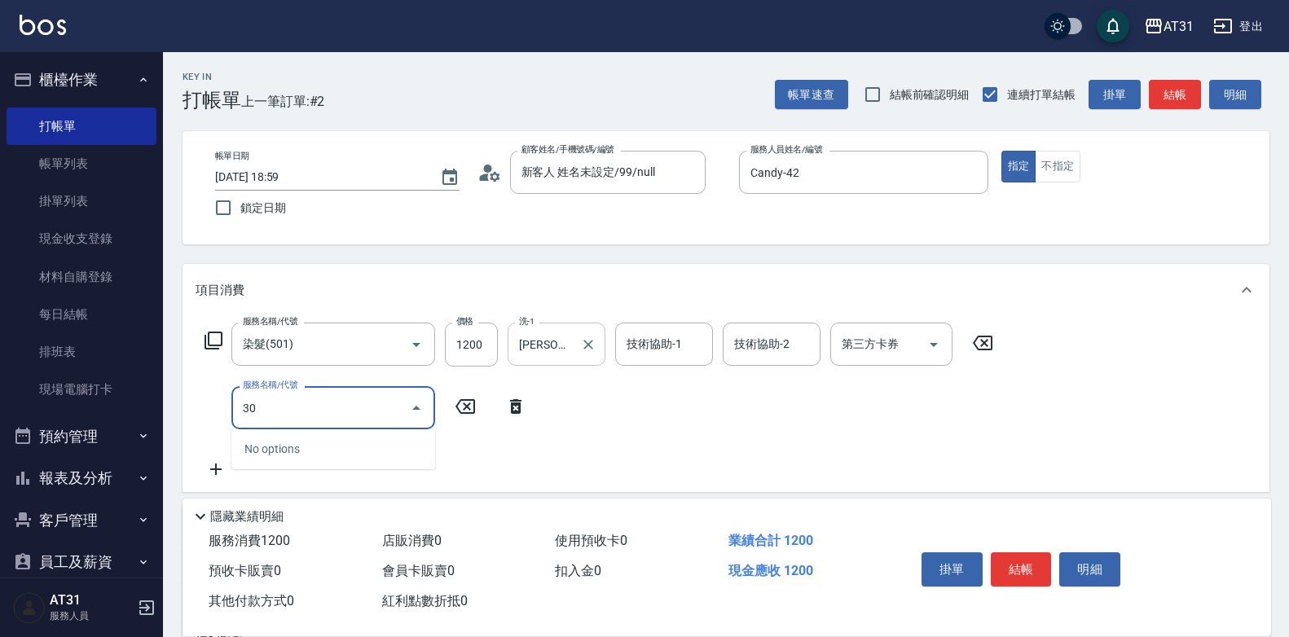
type input "301"
type input "280"
type input "燙髮(301)"
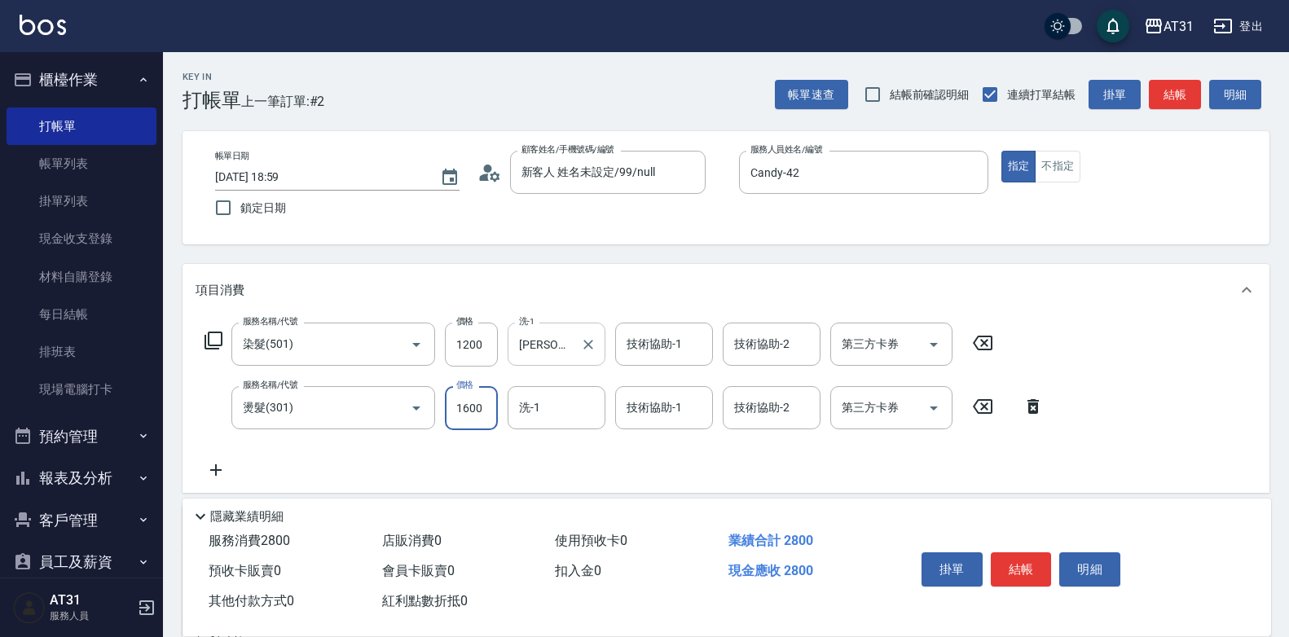
type input "120"
type input "14"
type input "130"
type input "149"
type input "260"
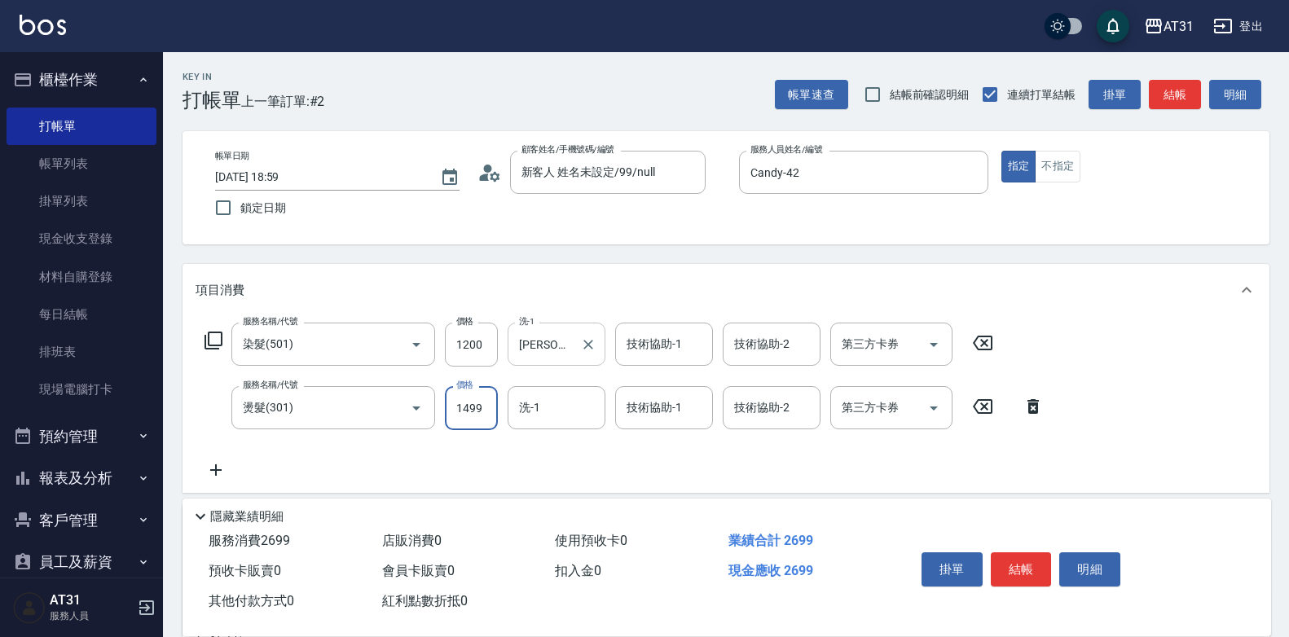
type input "1499"
type input "[PERSON_NAME]-46"
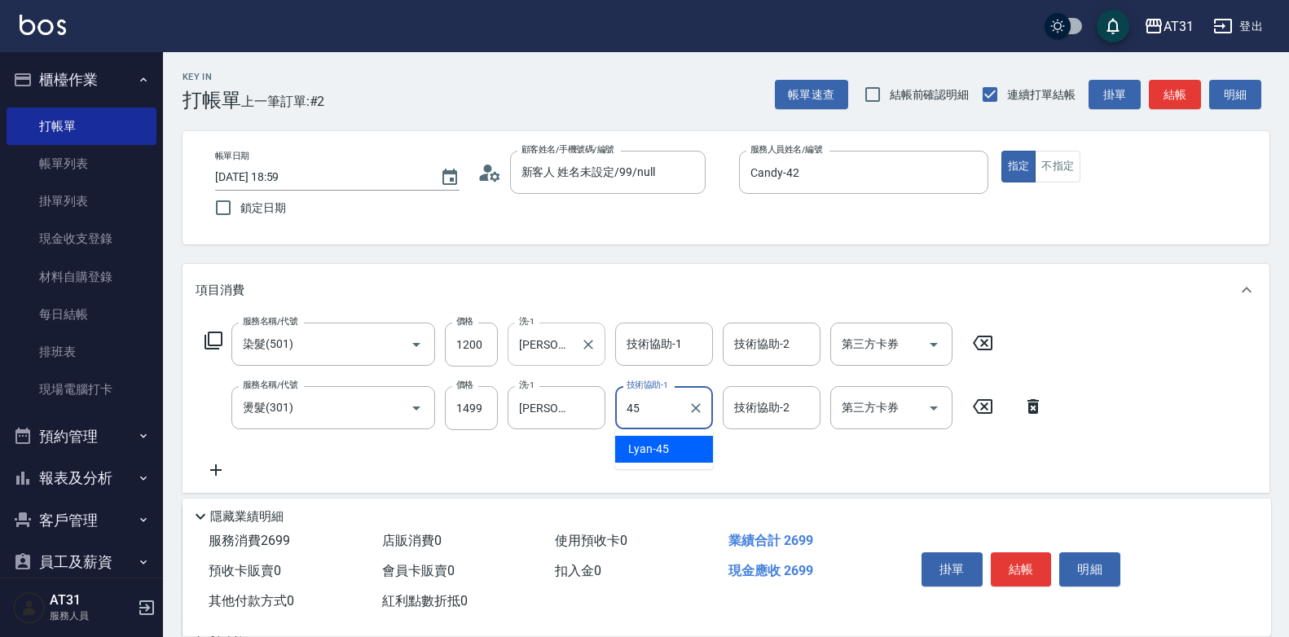
type input "Lyan-45"
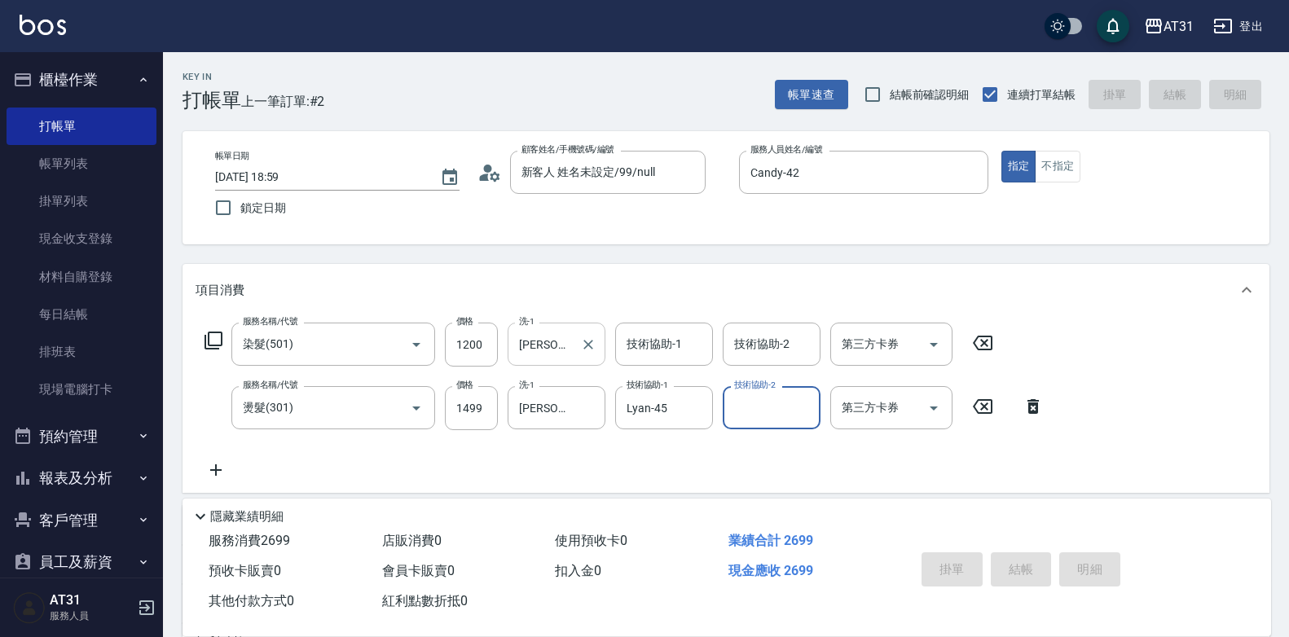
type input "[DATE] 19:00"
type input "0"
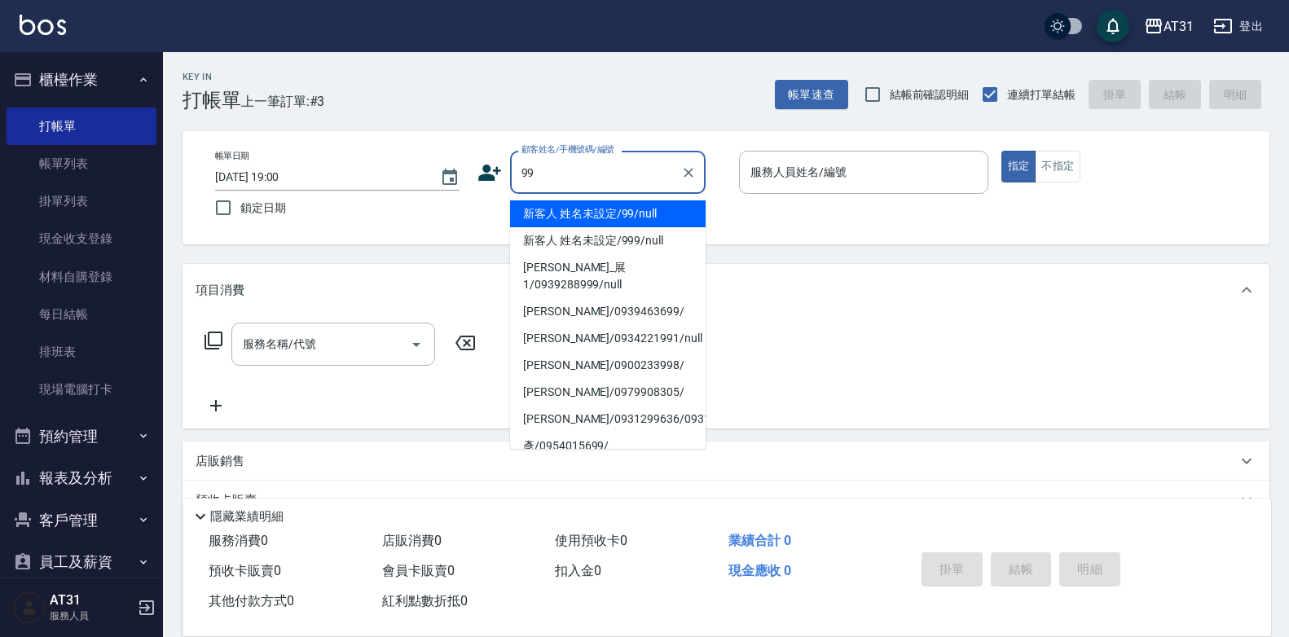
type input "新客人 姓名未設定/99/null"
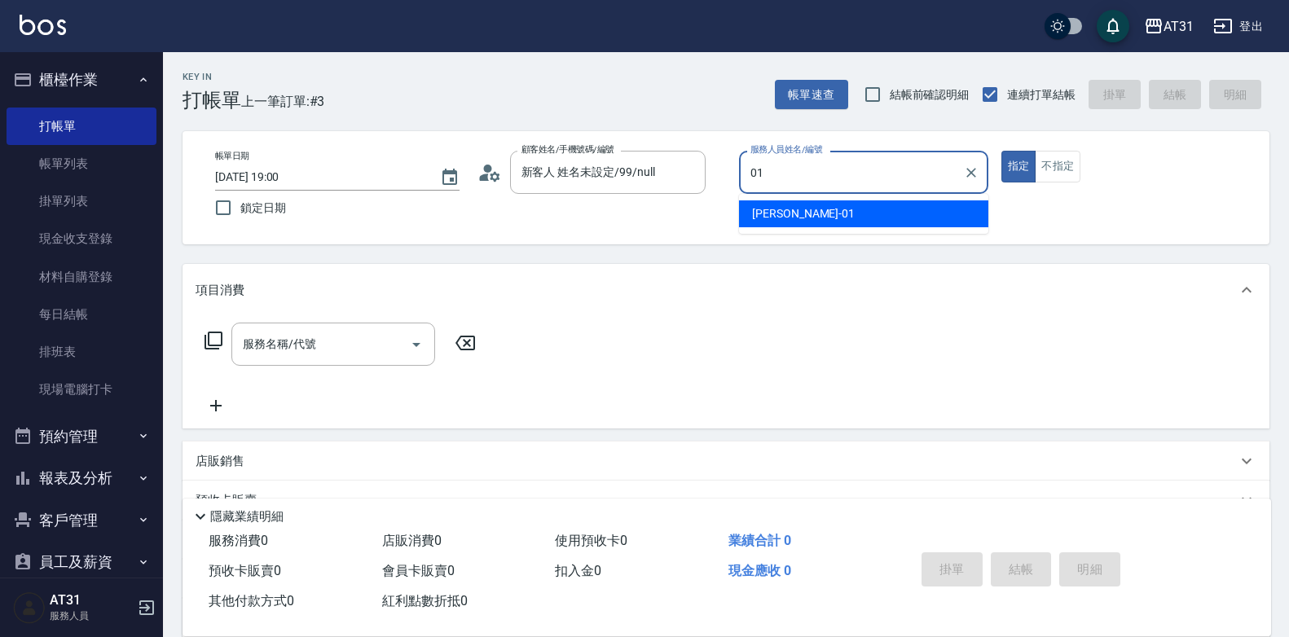
type input "[PERSON_NAME]-01"
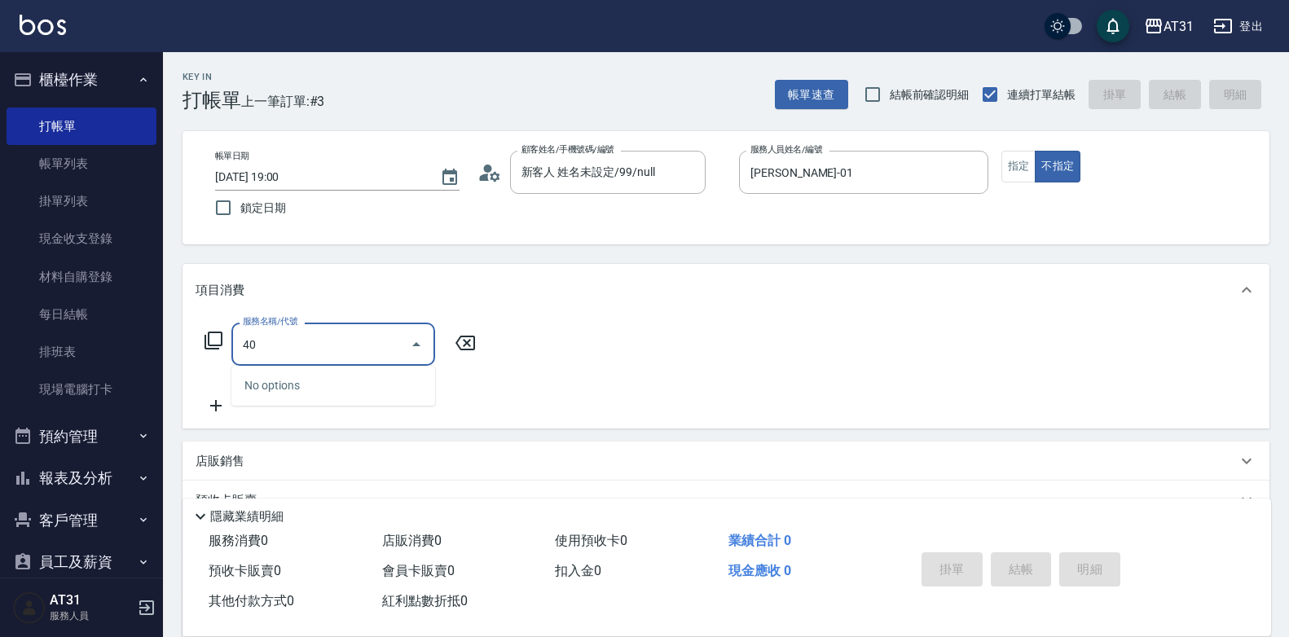
type input "401"
type input "20"
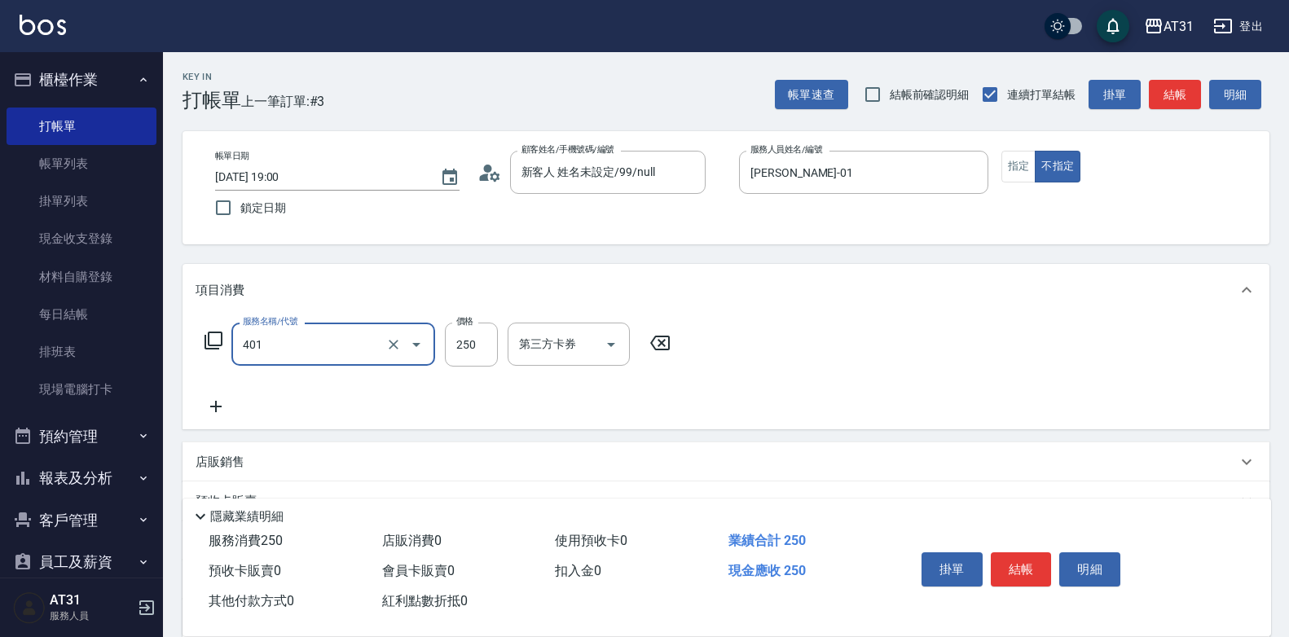
type input "剪髮(401)"
type input "0"
type input "60"
type input "600"
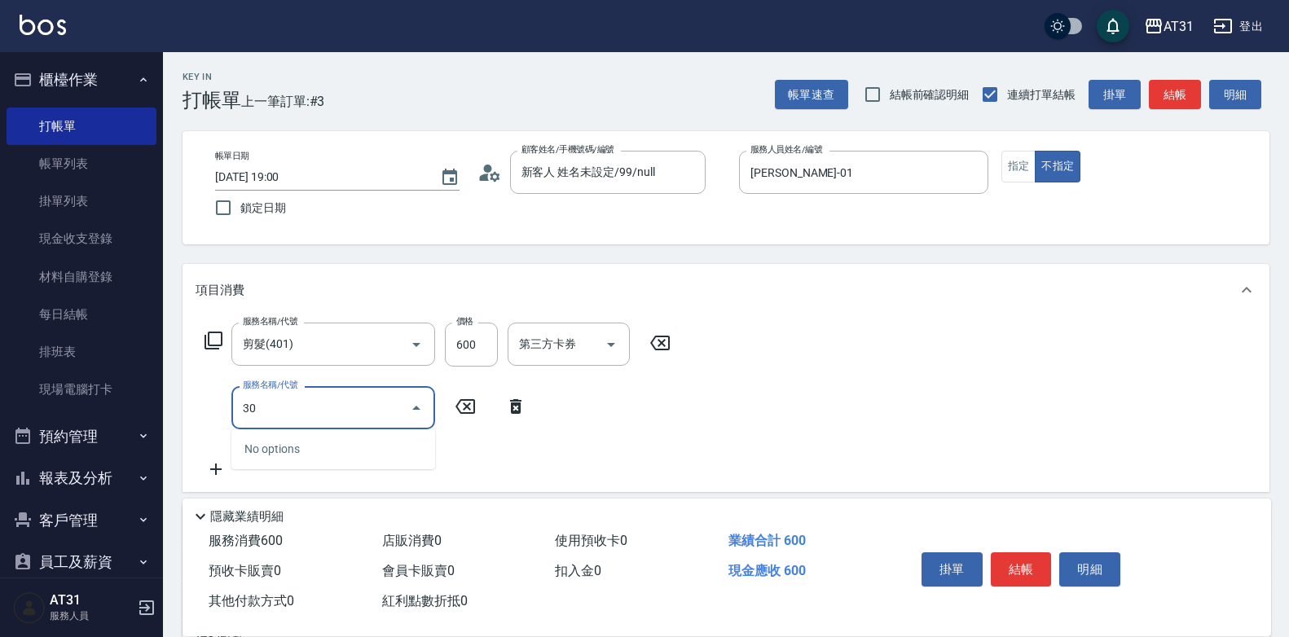
type input "301"
type input "220"
type input "燙髮(301)"
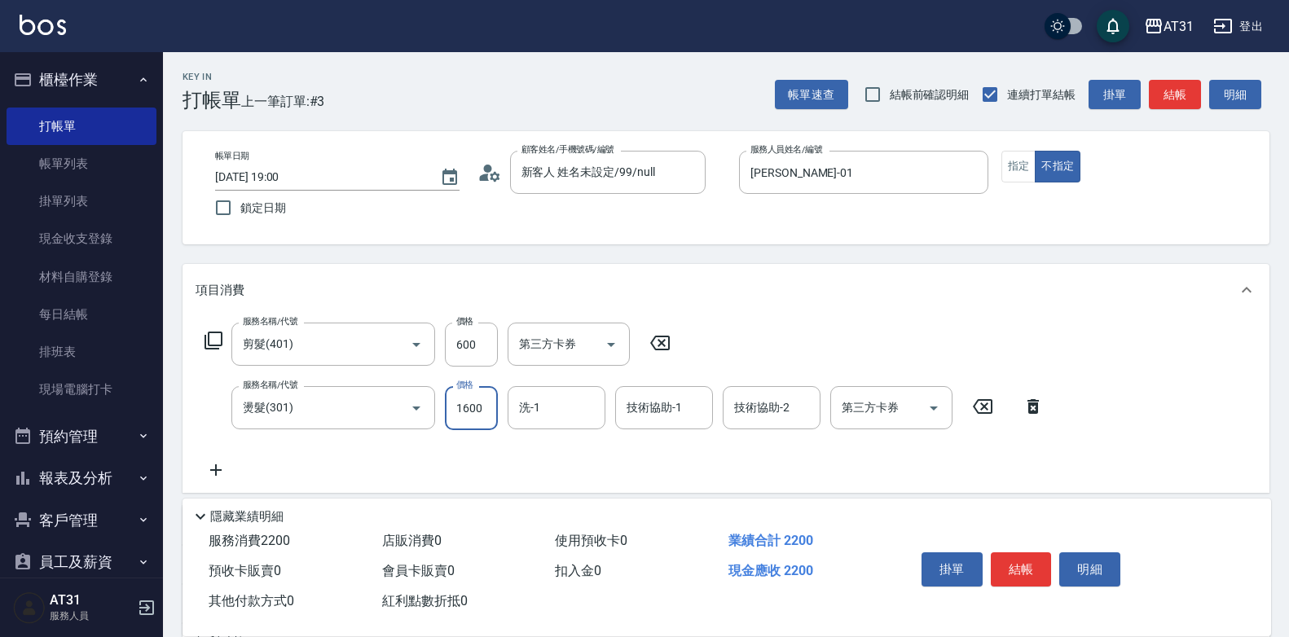
type input "60"
type input "15"
type input "70"
type input "150"
type input "210"
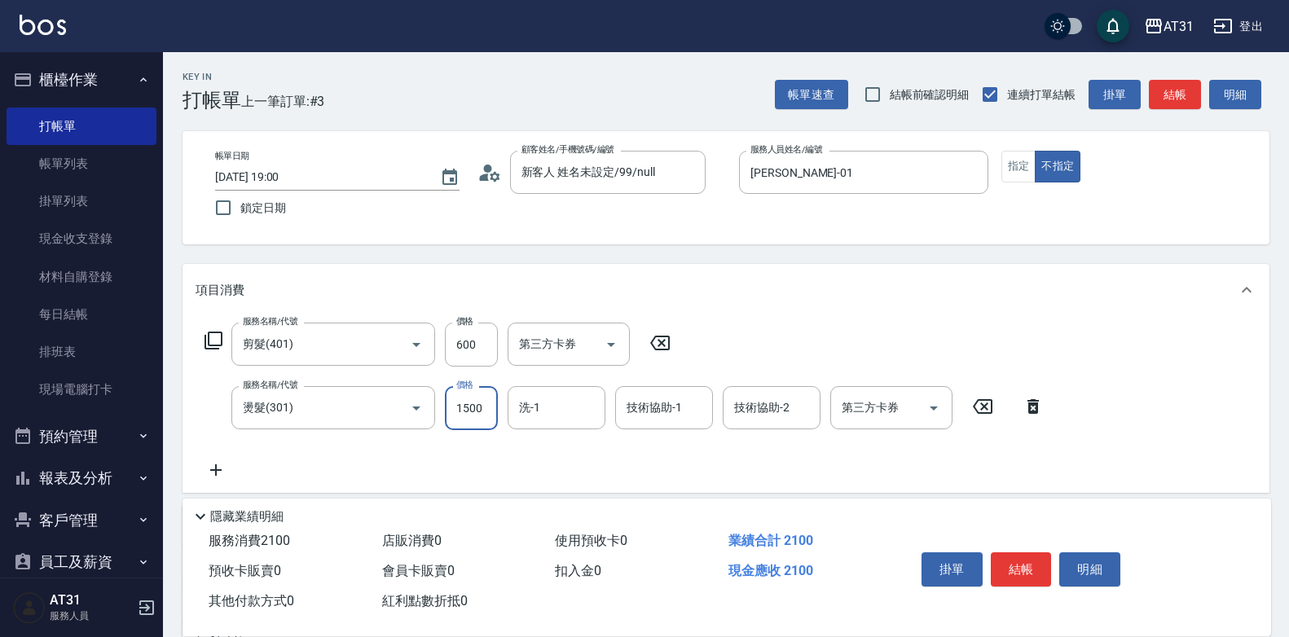
type input "1500"
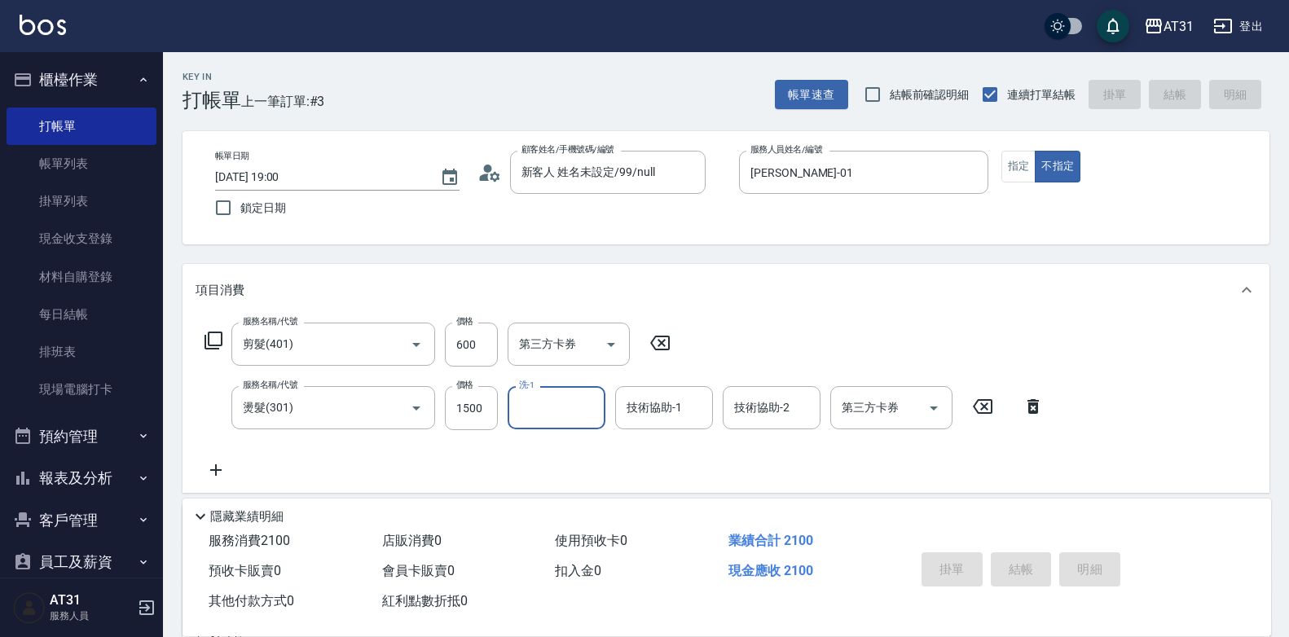
type input "[DATE] 19:01"
type input "0"
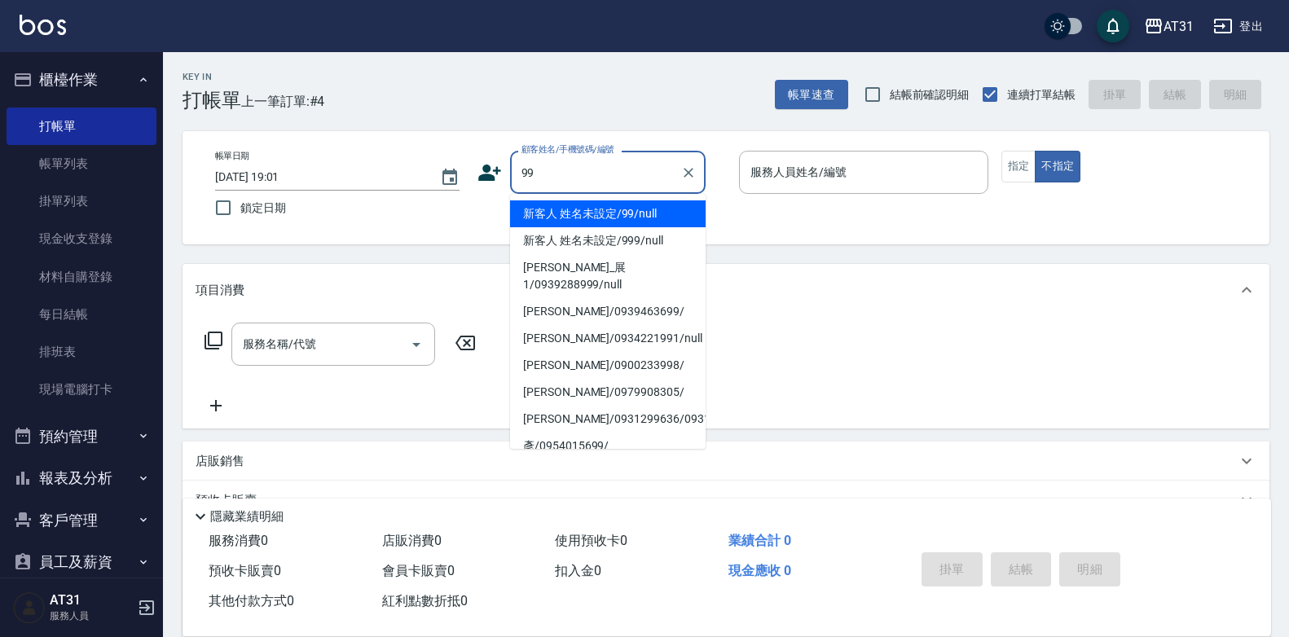
type input "新客人 姓名未設定/99/null"
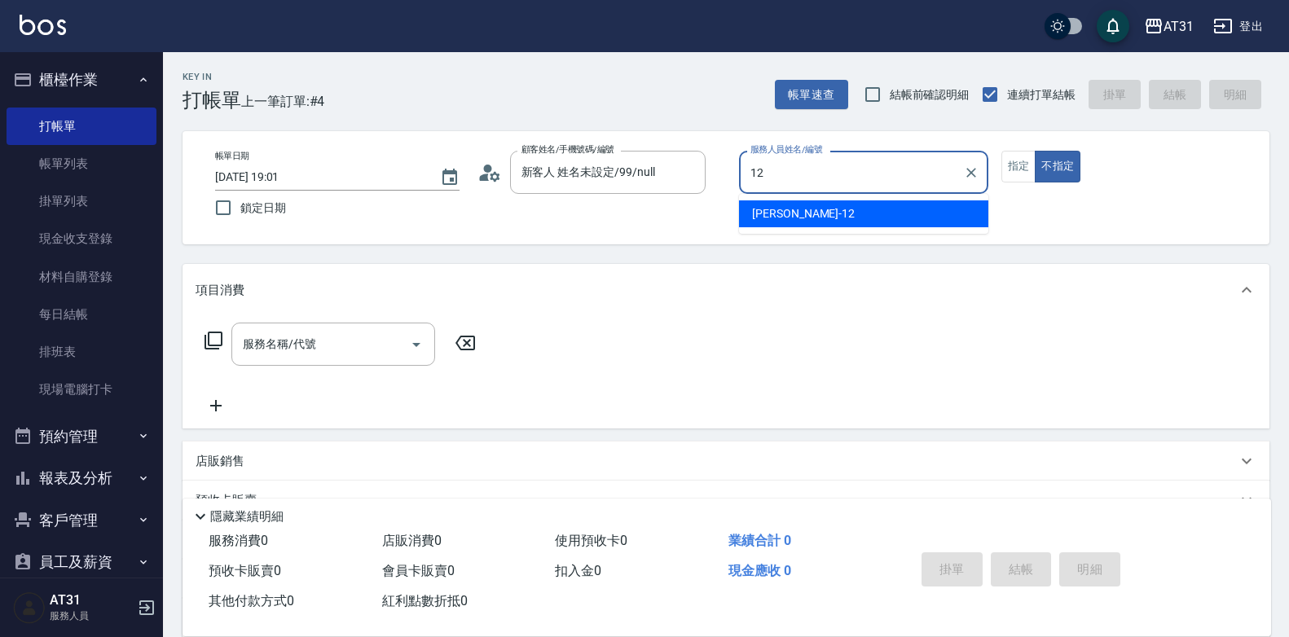
type input "[PERSON_NAME]-12"
type button "false"
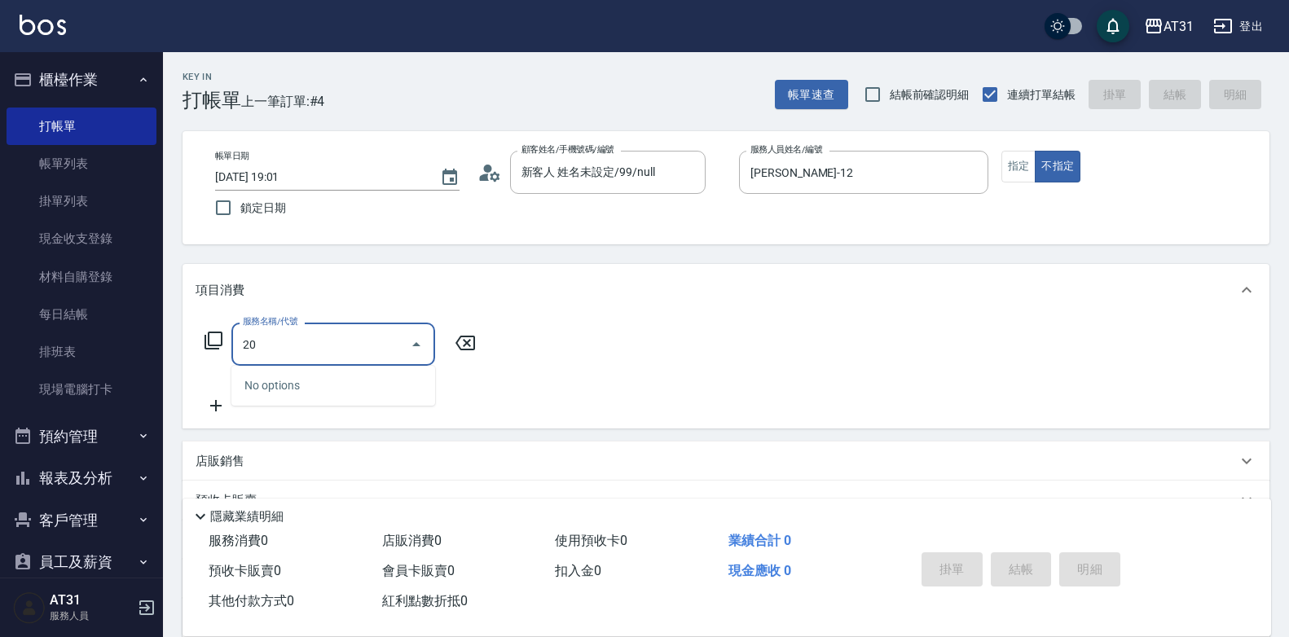
type input "201"
type input "20"
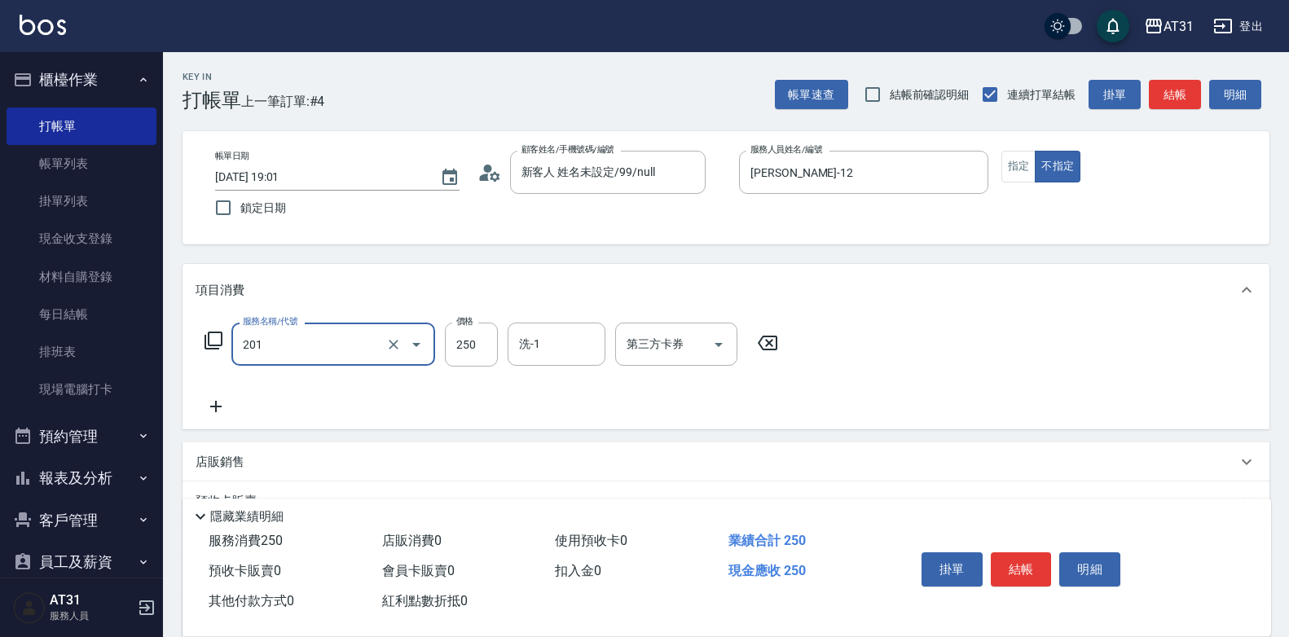
type input "洗髮(201)"
type input "0"
type input "40"
type input "400"
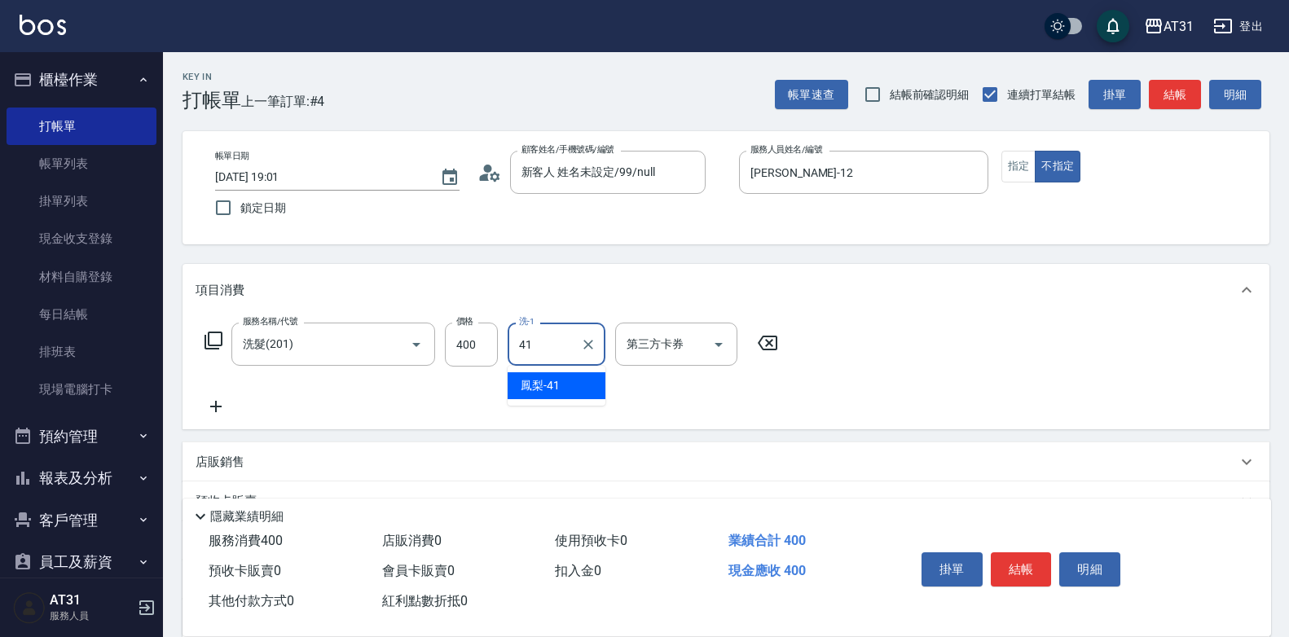
type input "鳳梨-41"
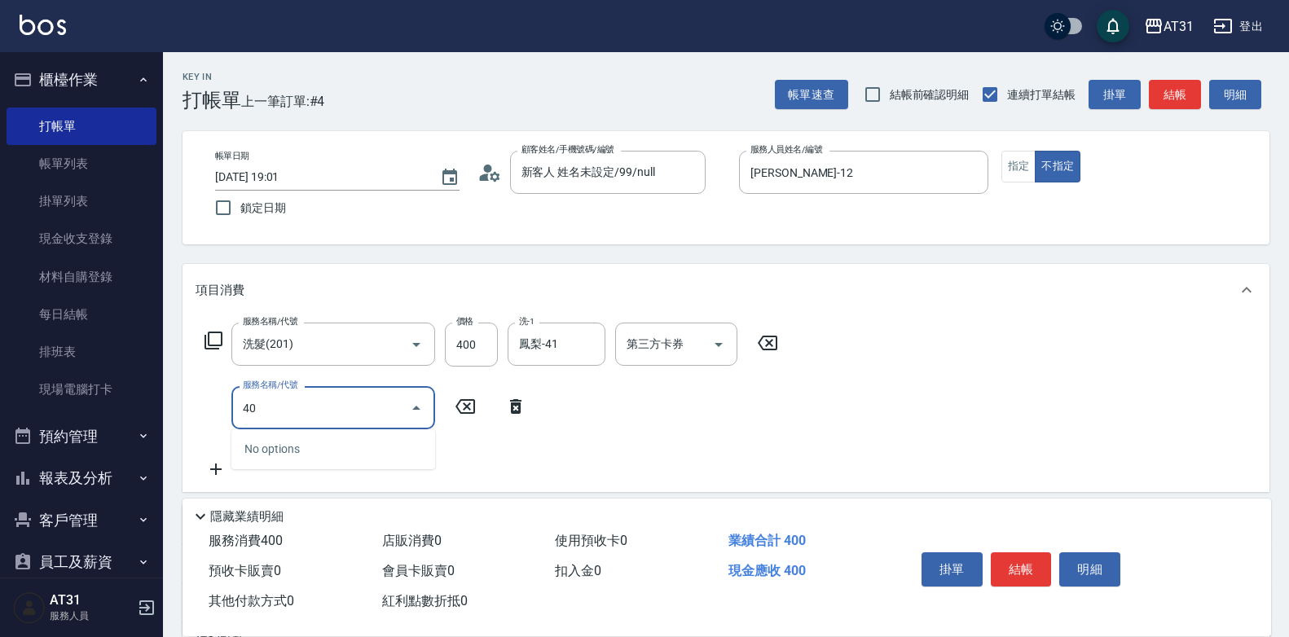
type input "401"
type input "60"
type input "剪髮(401)"
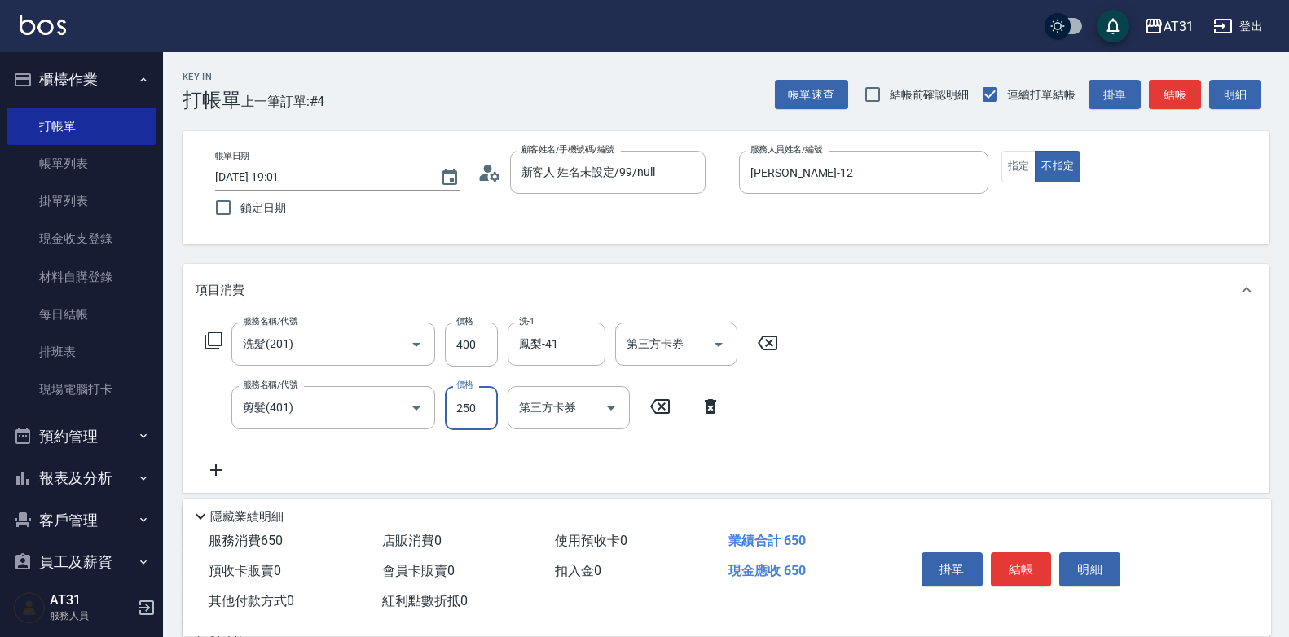
type input "40"
type input "10"
type input "50"
type input "100"
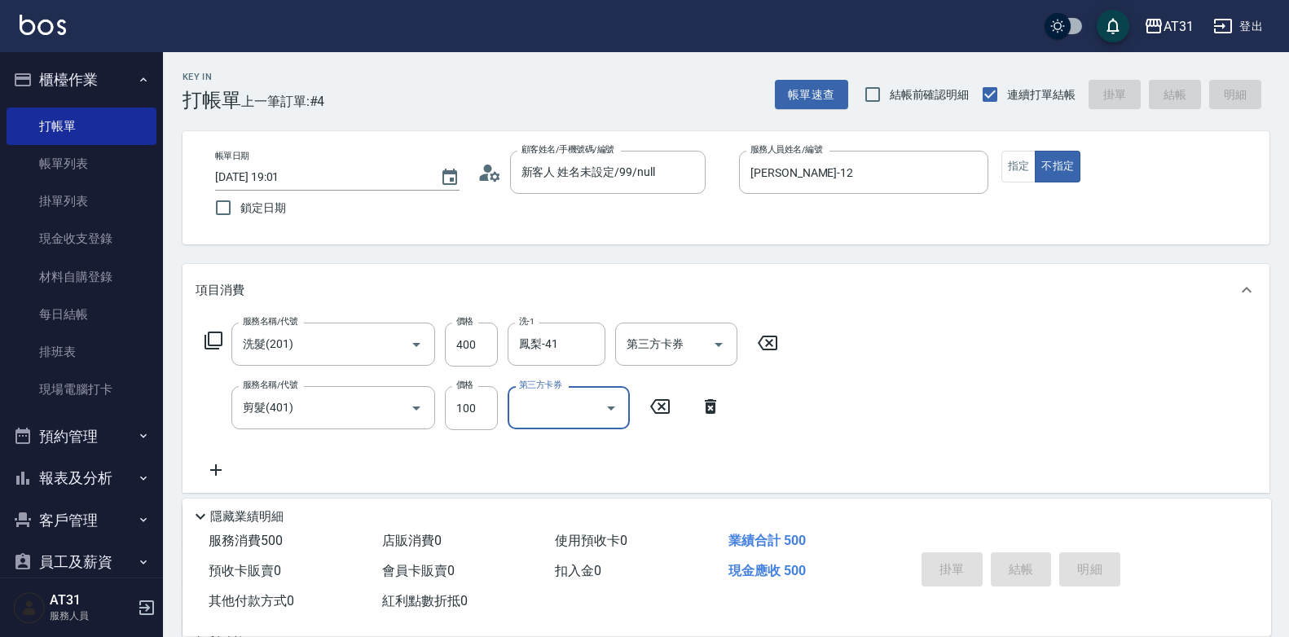
type input "0"
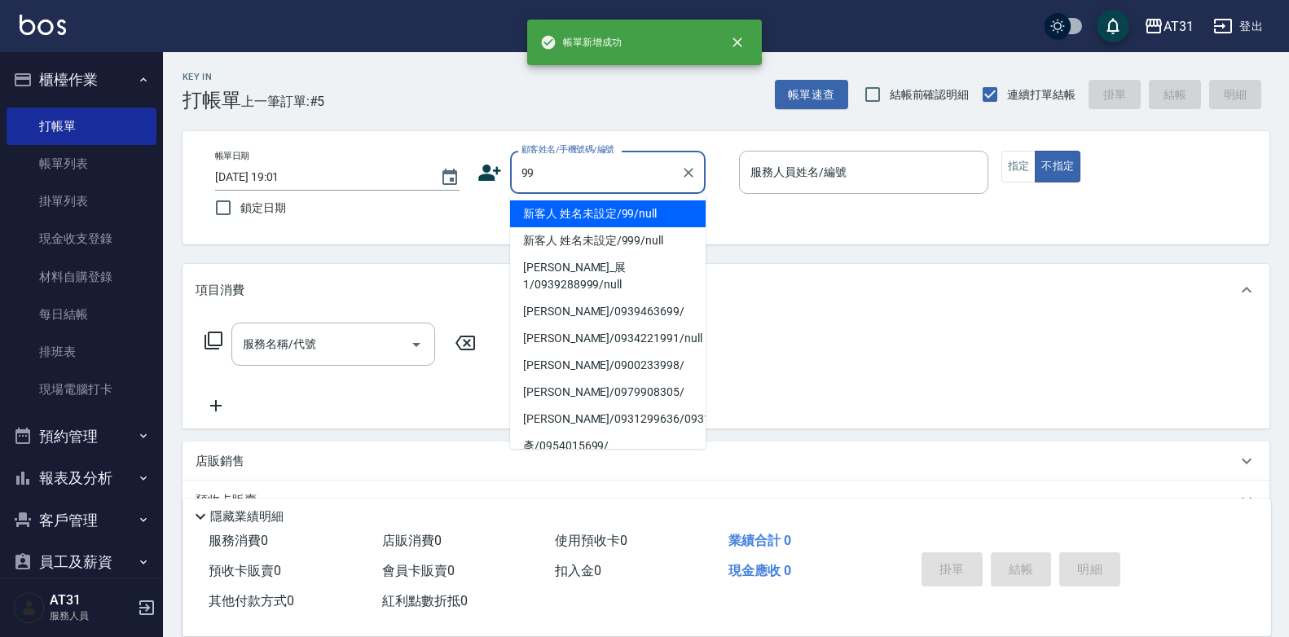
type input "新客人 姓名未設定/99/null"
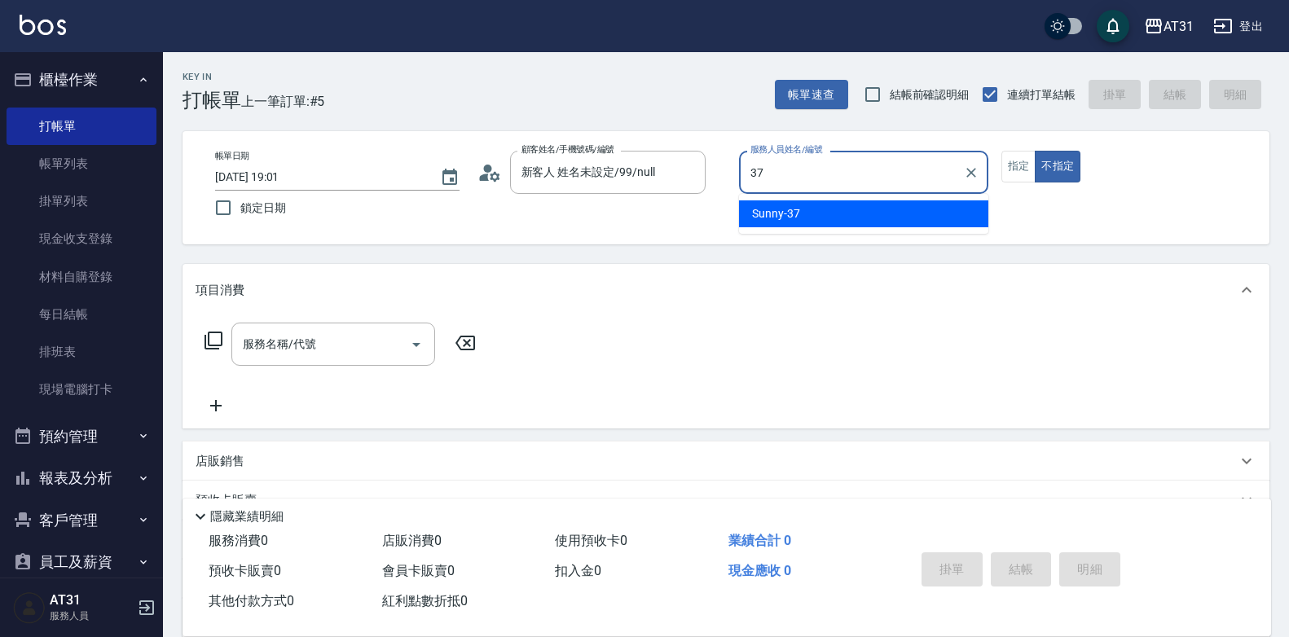
type input "Sunny-37"
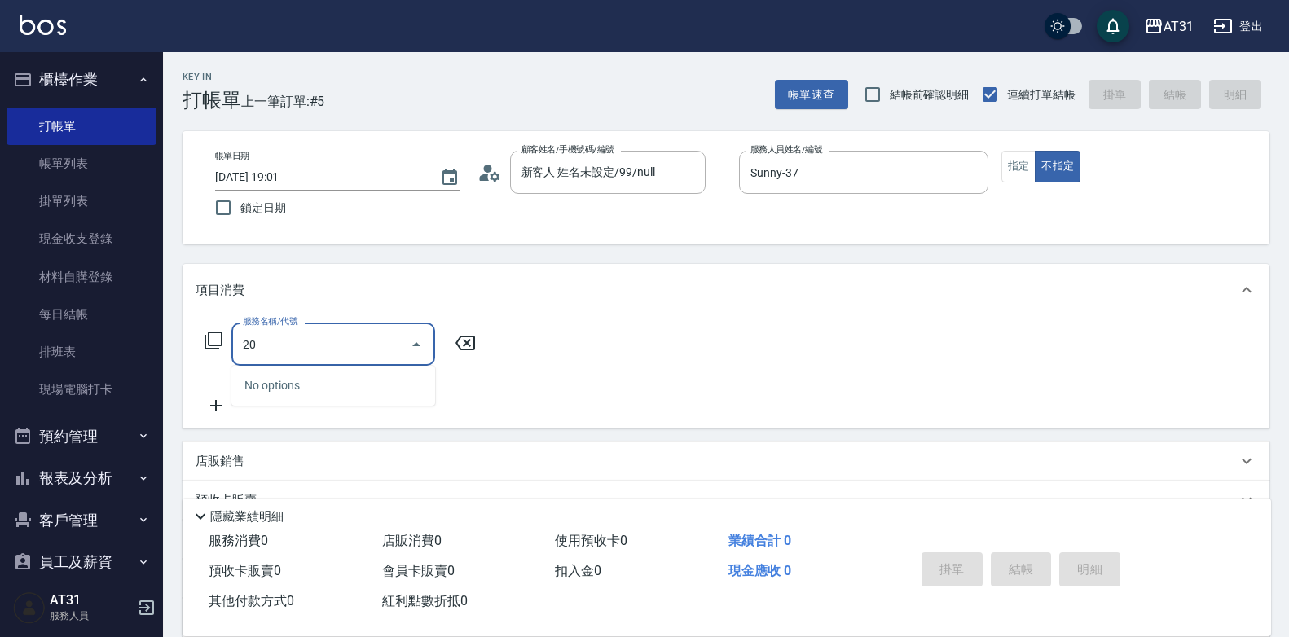
type input "201"
type input "20"
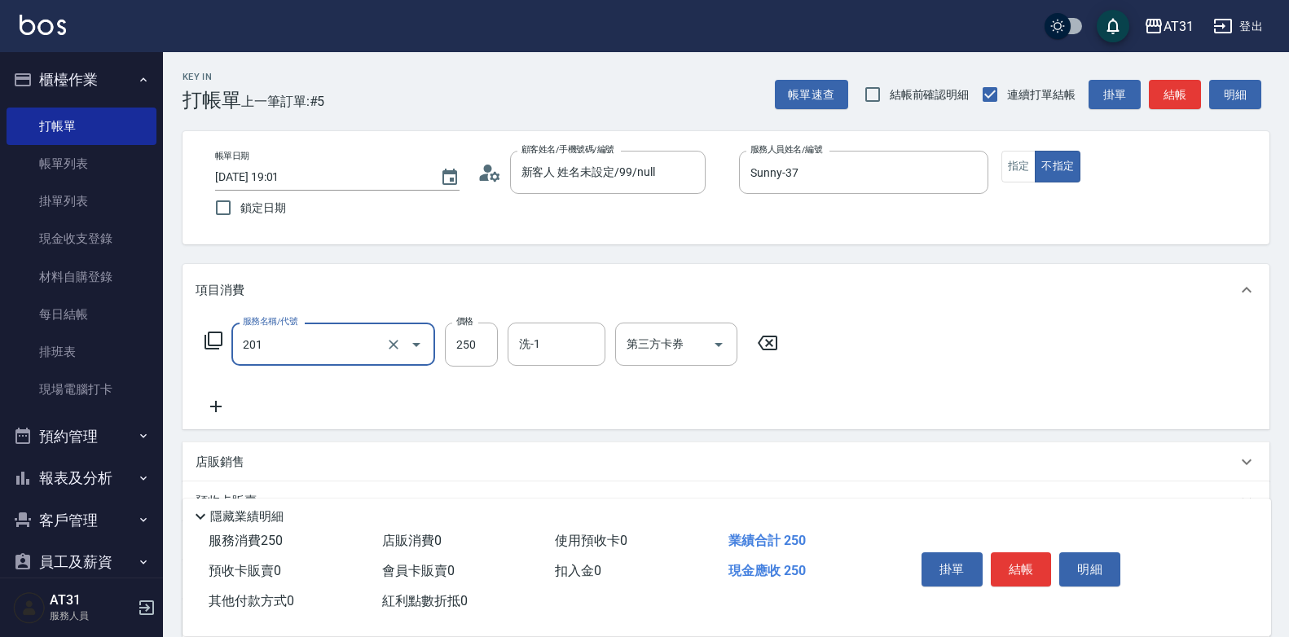
type input "洗髮(201)"
type input "0"
type input "40"
type input "400"
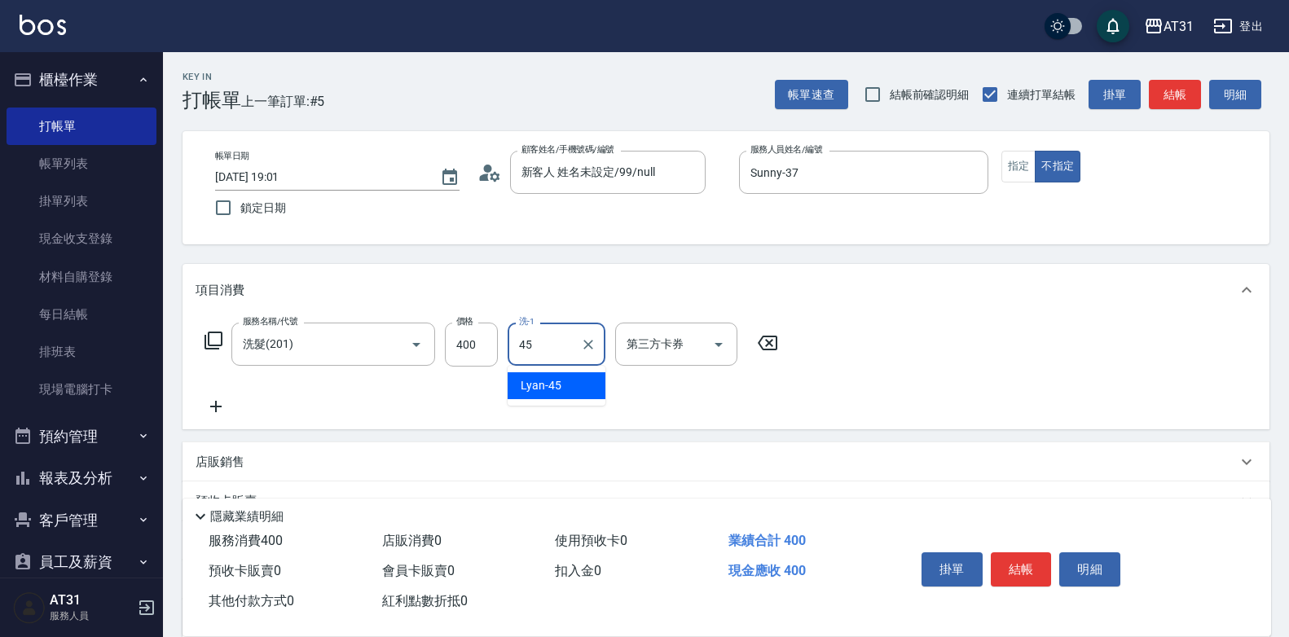
type input "Lyan-45"
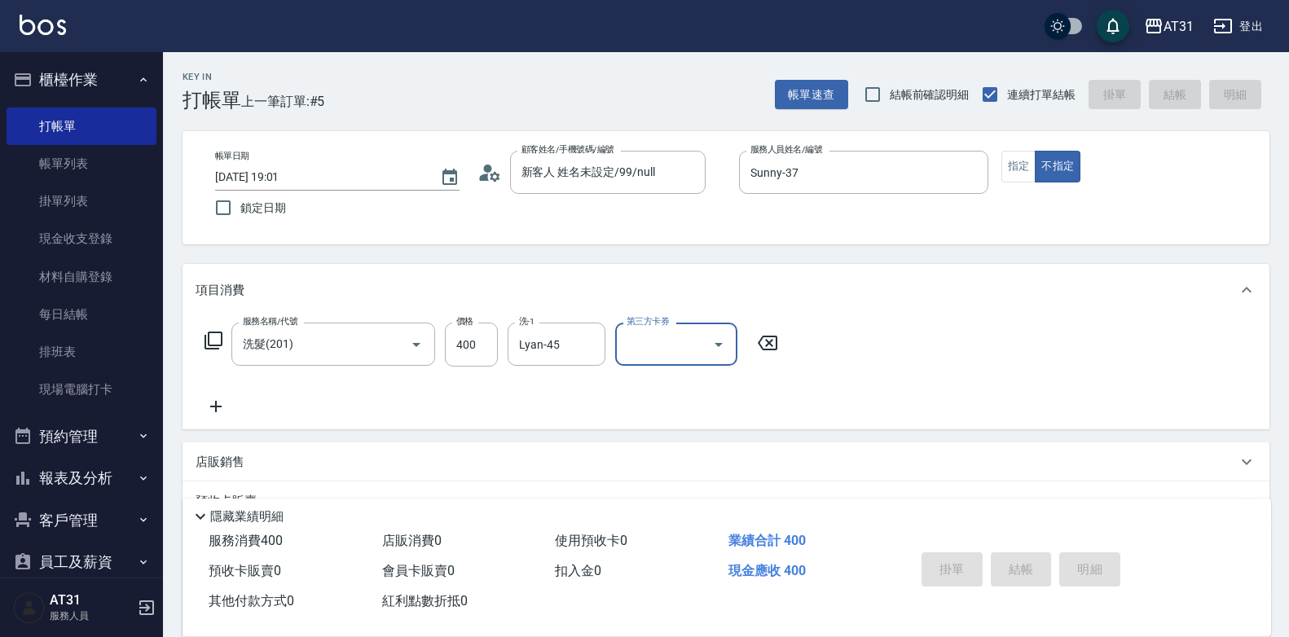
type input "0"
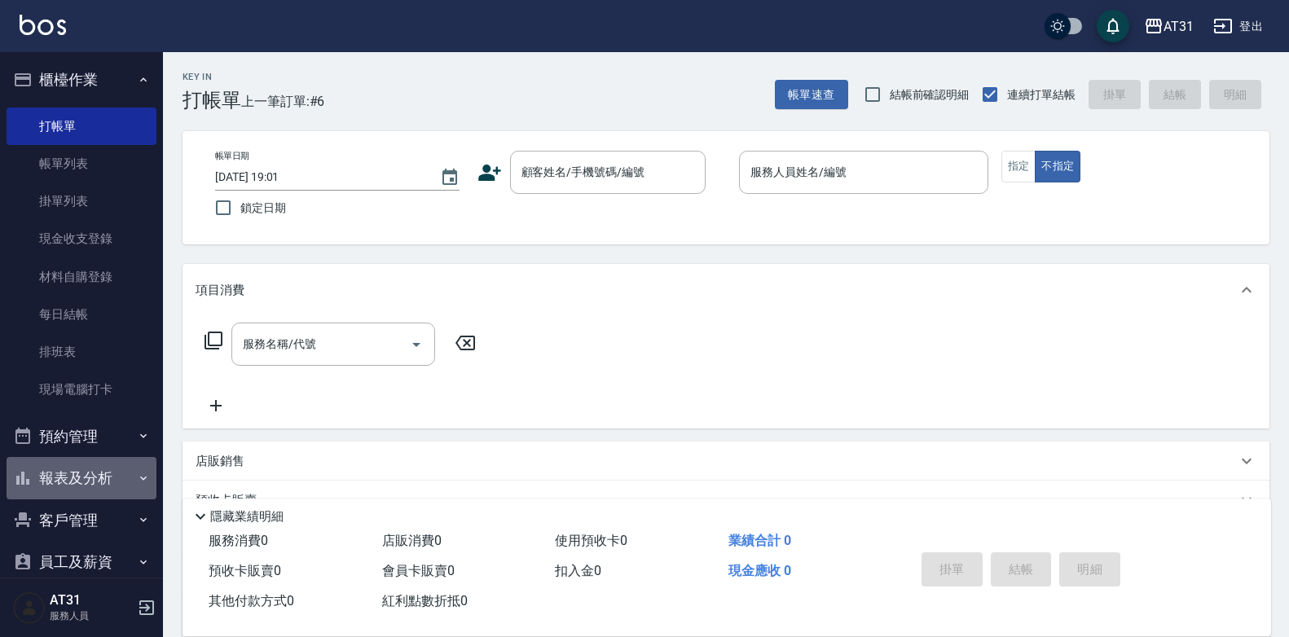
click at [83, 486] on button "報表及分析" at bounding box center [82, 478] width 150 height 42
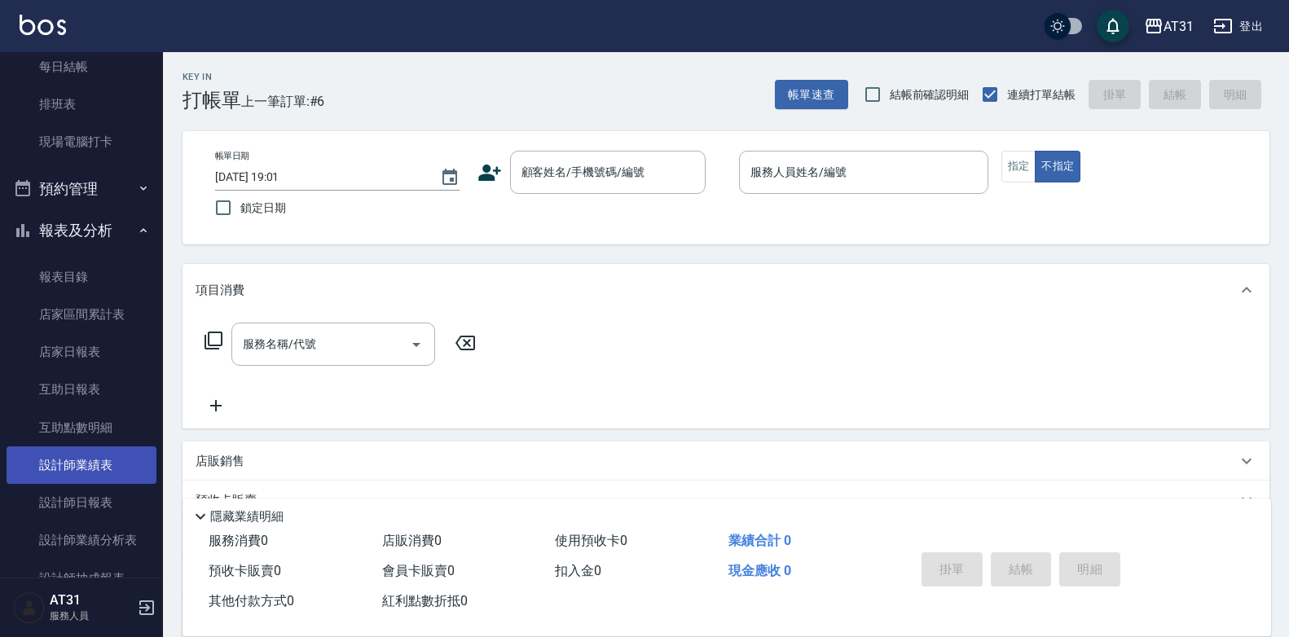
scroll to position [326, 0]
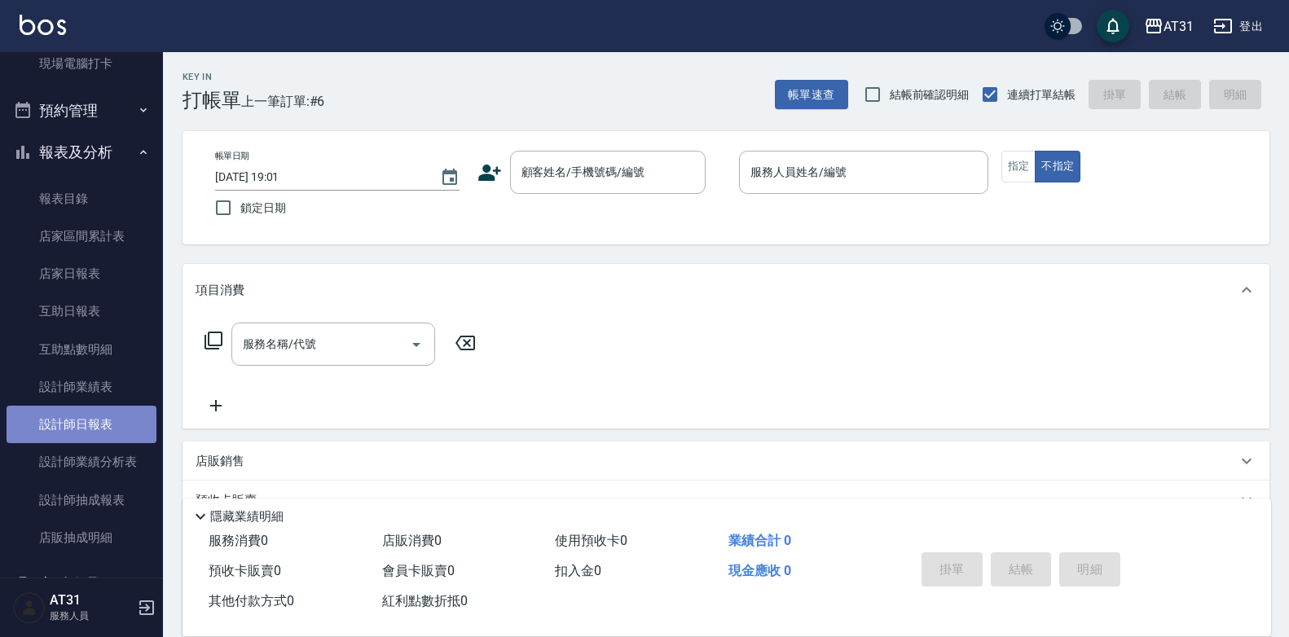
click at [99, 429] on link "設計師日報表" at bounding box center [82, 424] width 150 height 37
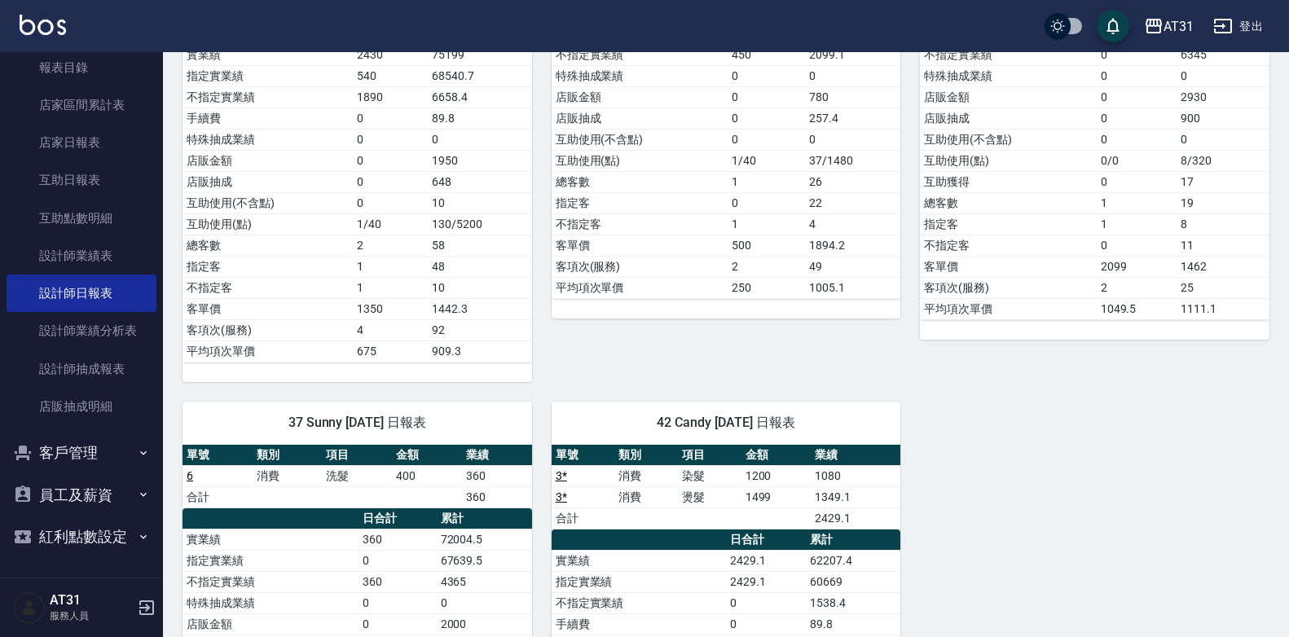
scroll to position [28, 0]
